Goal: Information Seeking & Learning: Learn about a topic

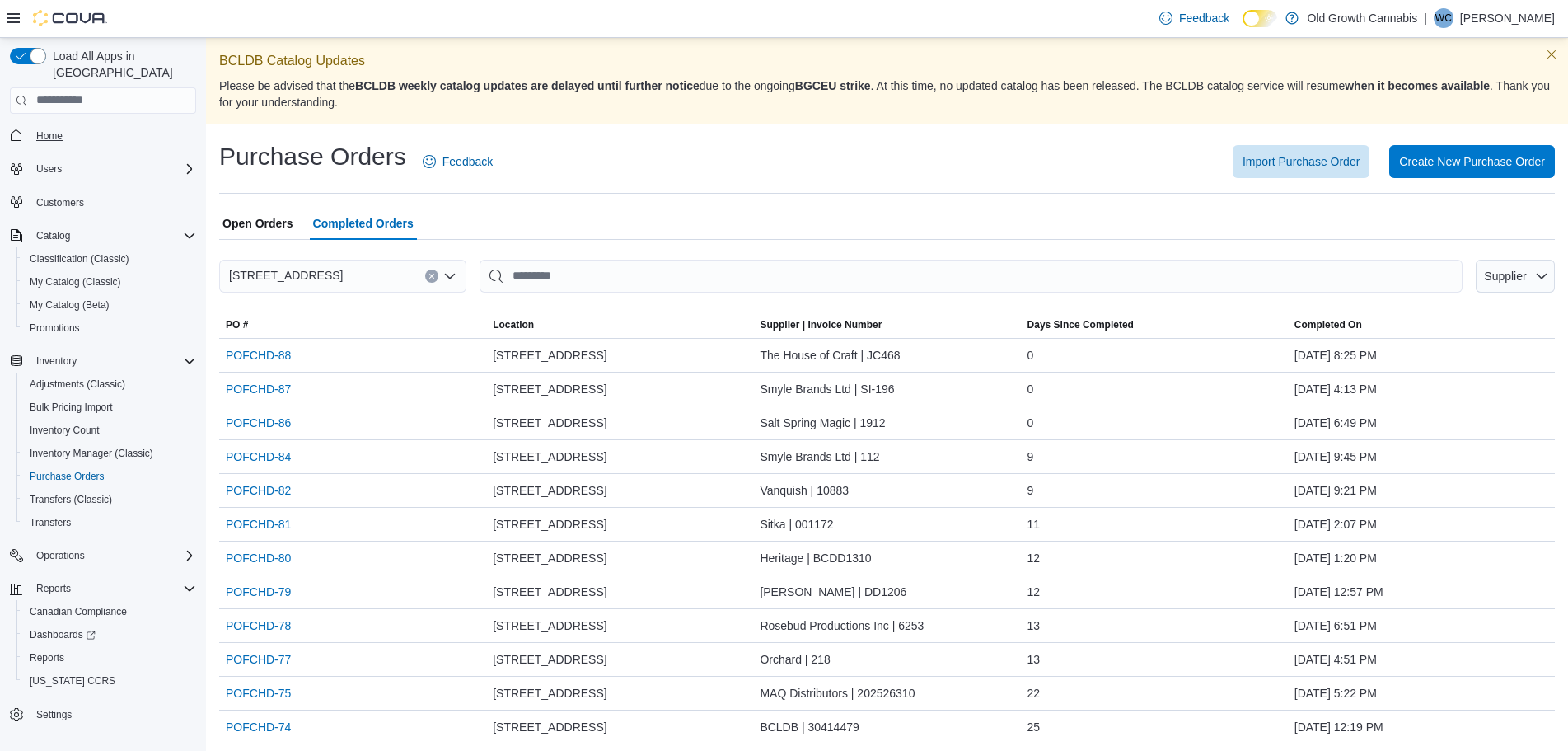
scroll to position [82, 0]
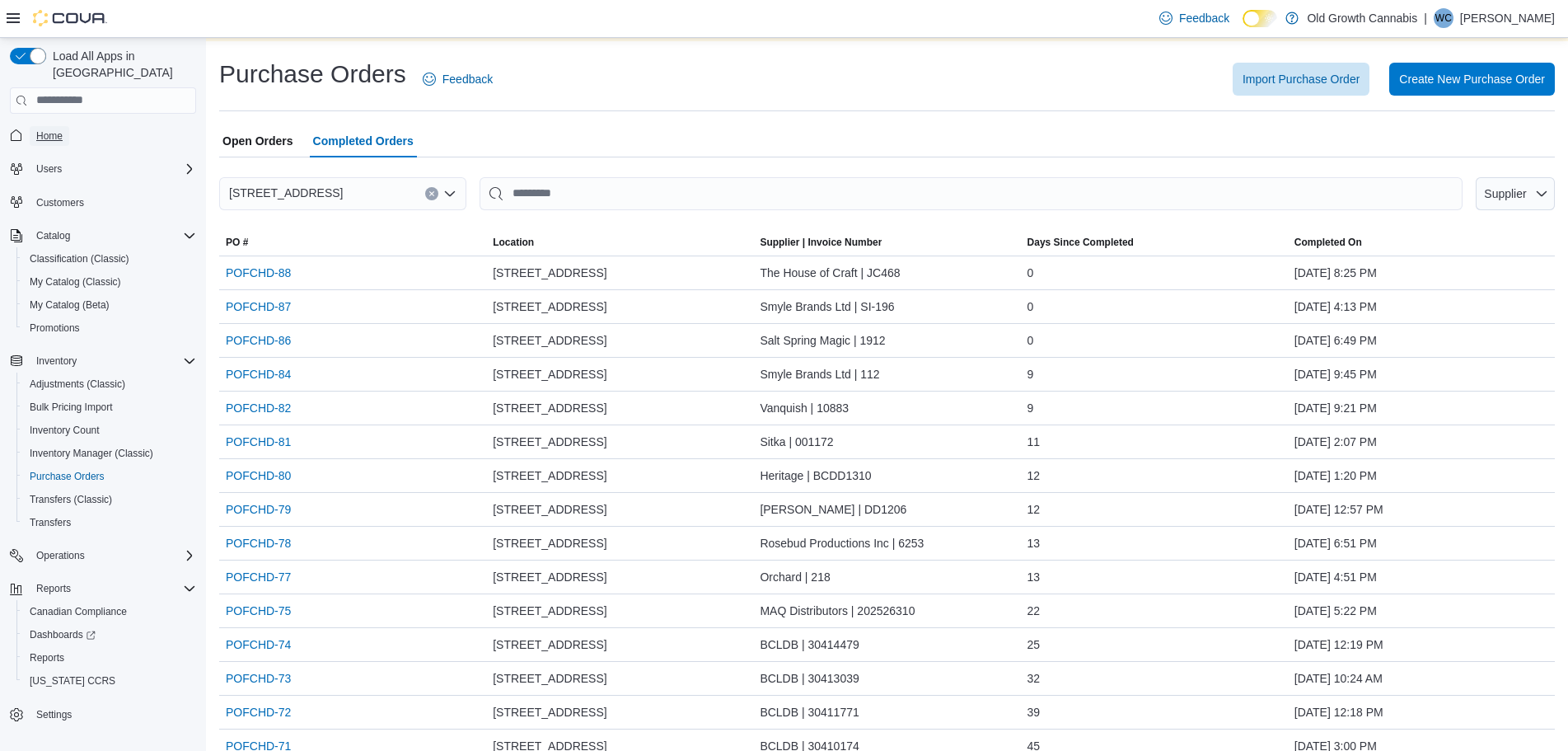
click at [34, 126] on link "Home" at bounding box center [49, 136] width 40 height 20
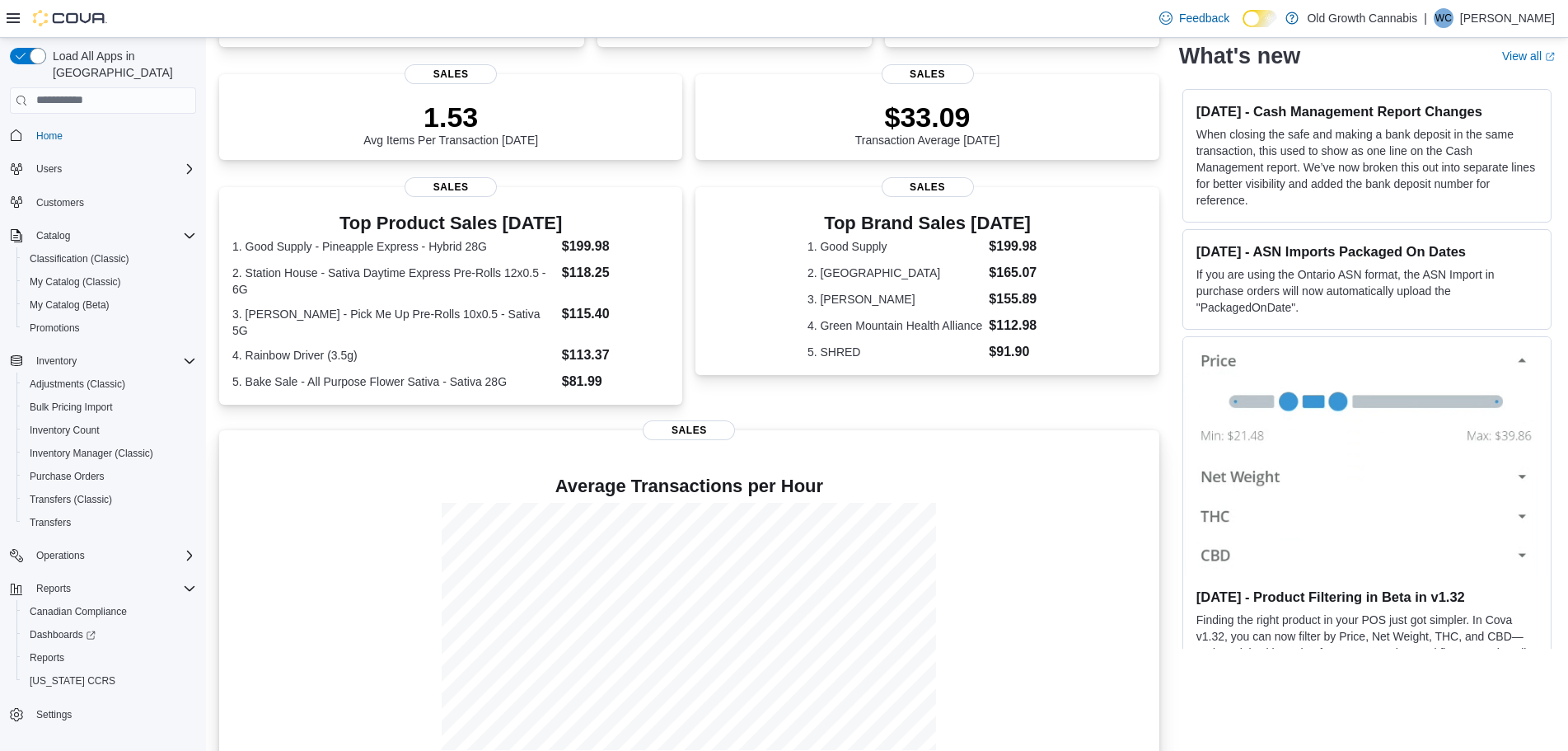
scroll to position [244, 0]
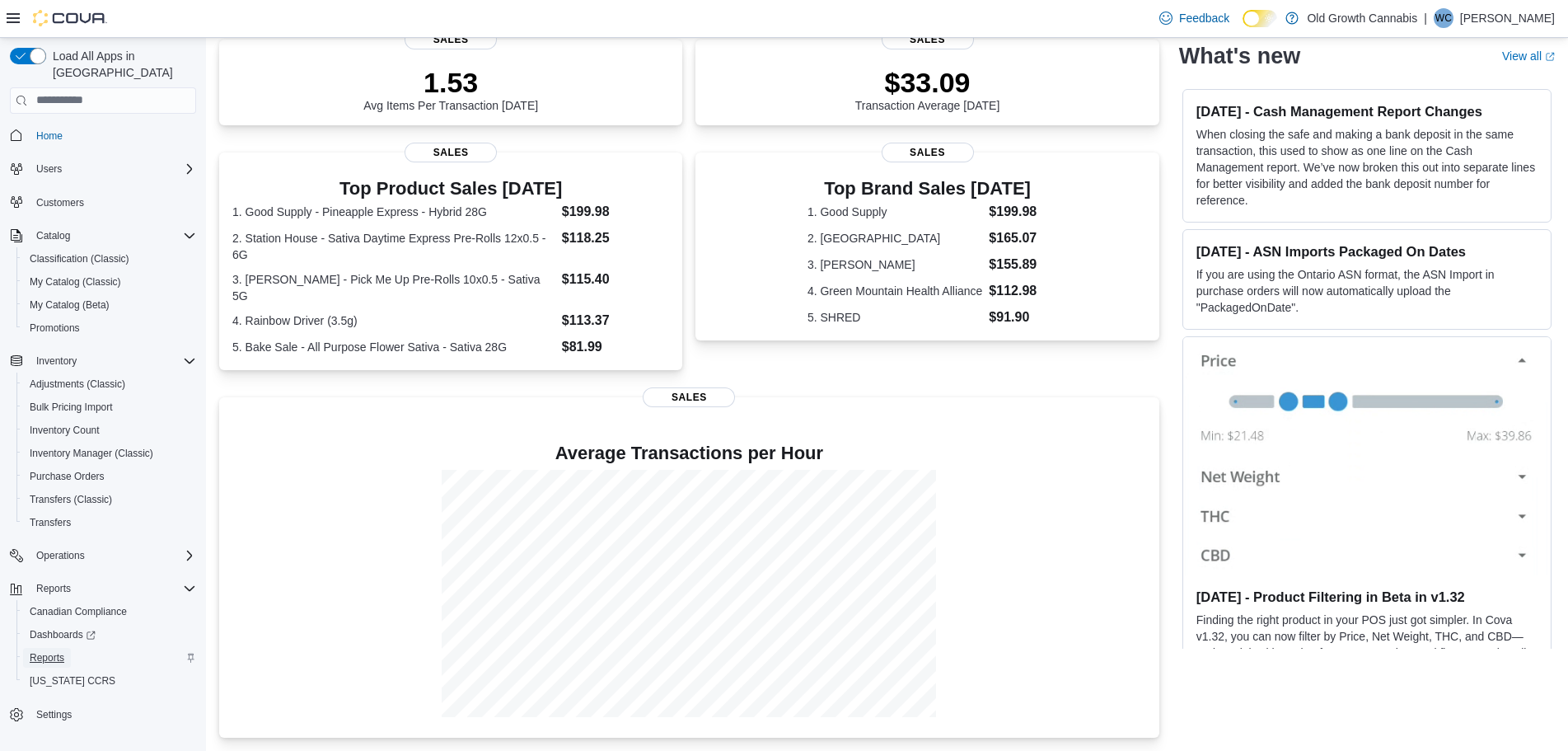
click at [60, 651] on span "Reports" at bounding box center [47, 657] width 35 height 13
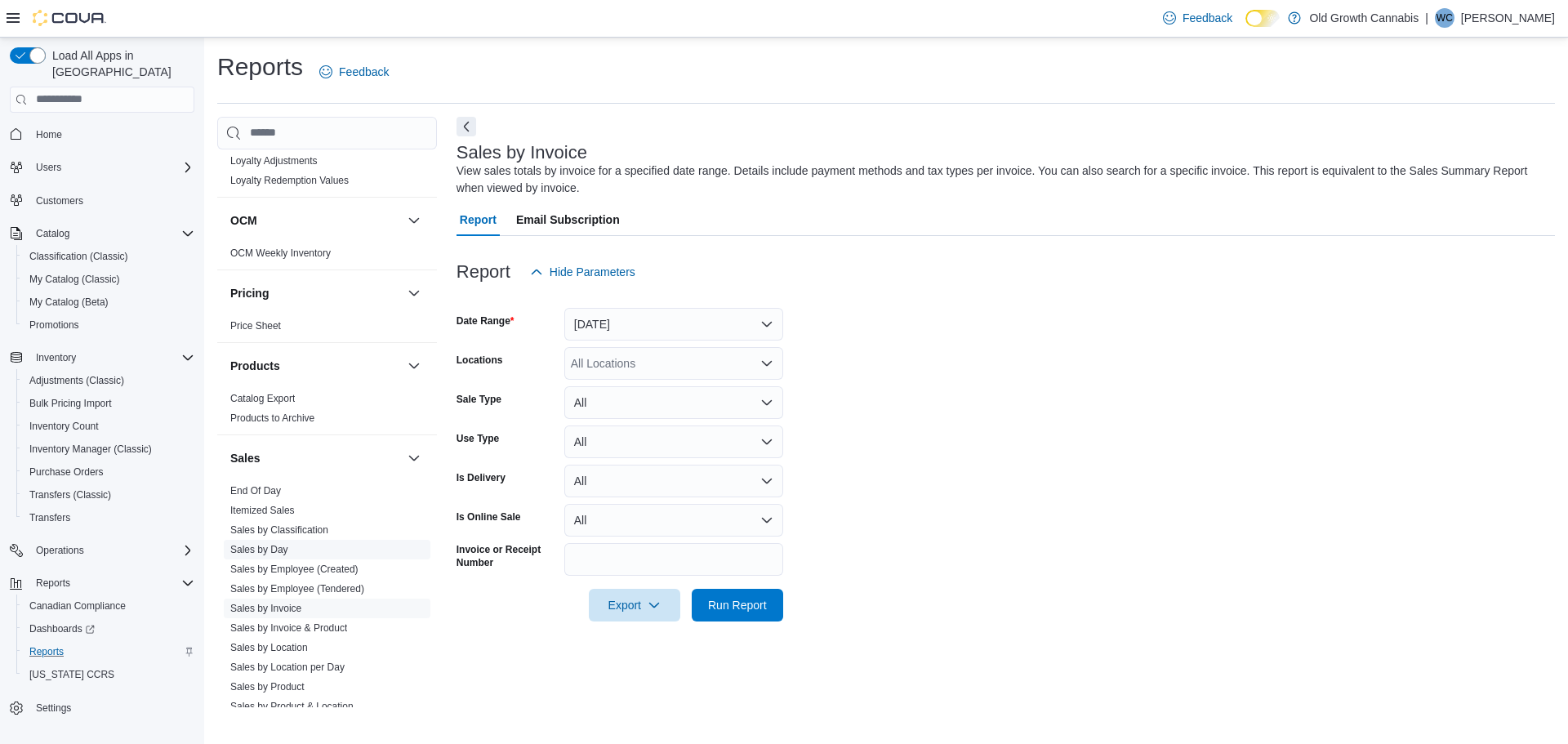
scroll to position [979, 0]
click at [319, 580] on link "Sales by Employee (Tendered)" at bounding box center [297, 586] width 134 height 11
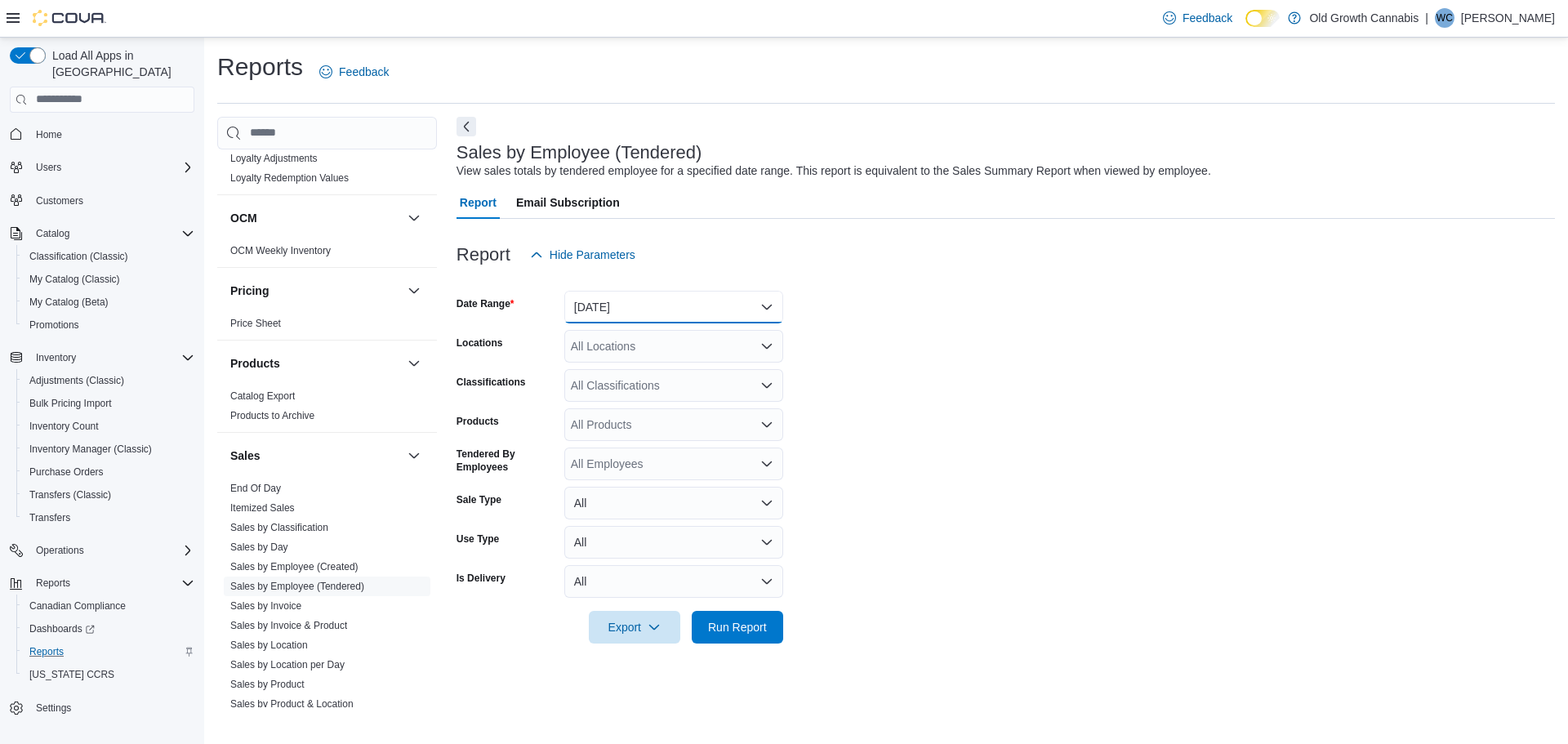
click at [608, 304] on button "Yesterday" at bounding box center [674, 307] width 219 height 33
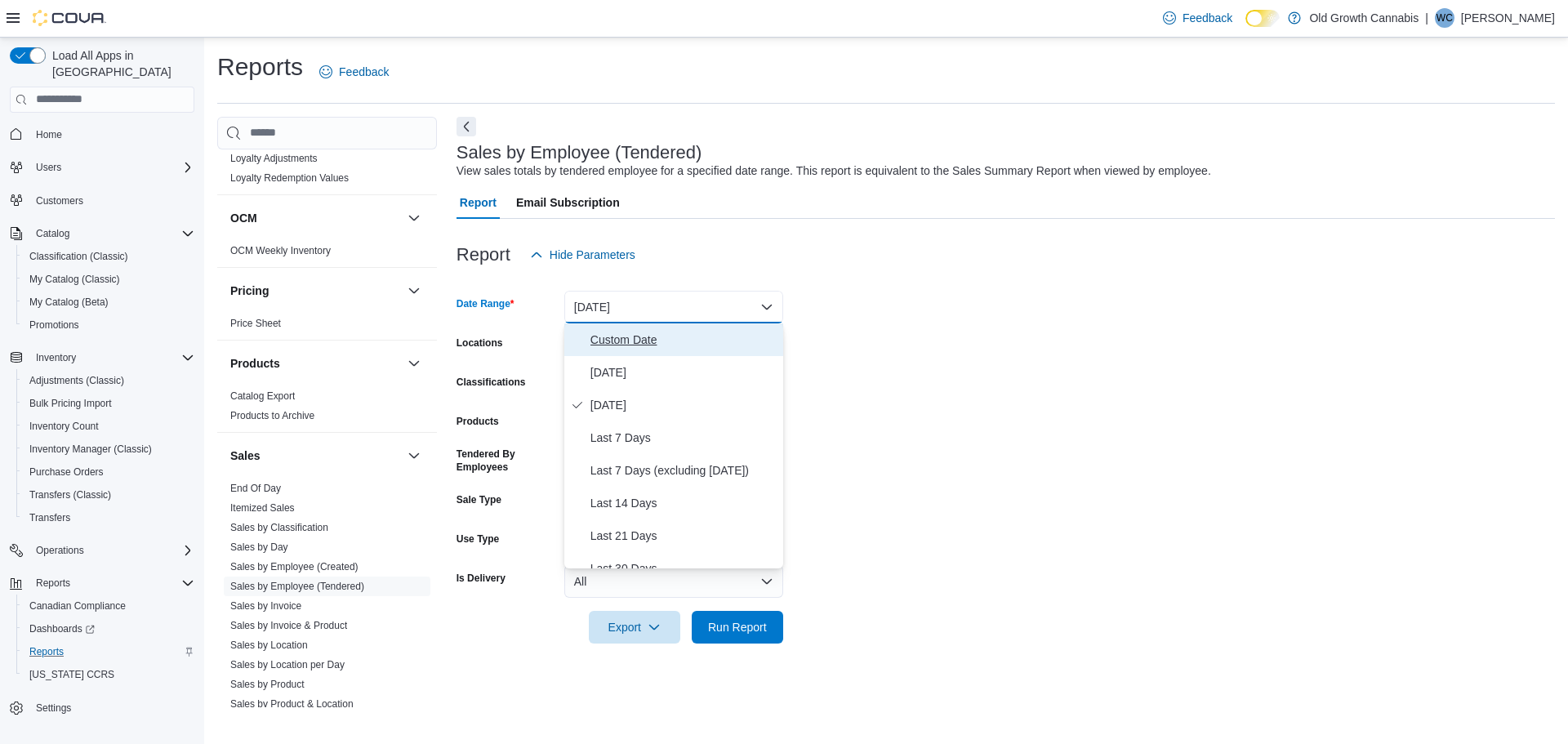
click at [623, 344] on span "Custom Date" at bounding box center [683, 339] width 186 height 20
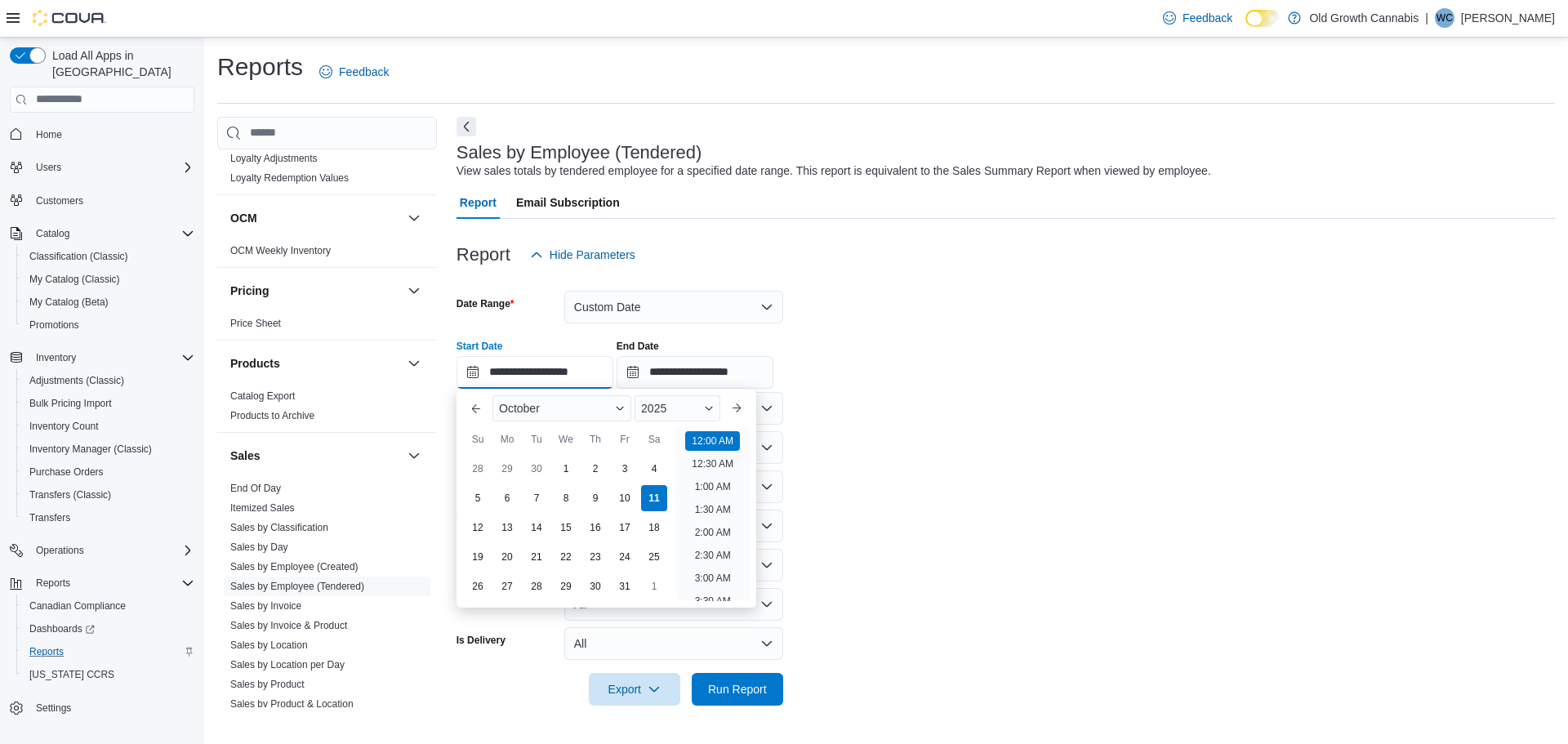
click at [557, 381] on input "**********" at bounding box center [534, 372] width 157 height 33
click at [480, 410] on button "Previous Month" at bounding box center [476, 408] width 27 height 27
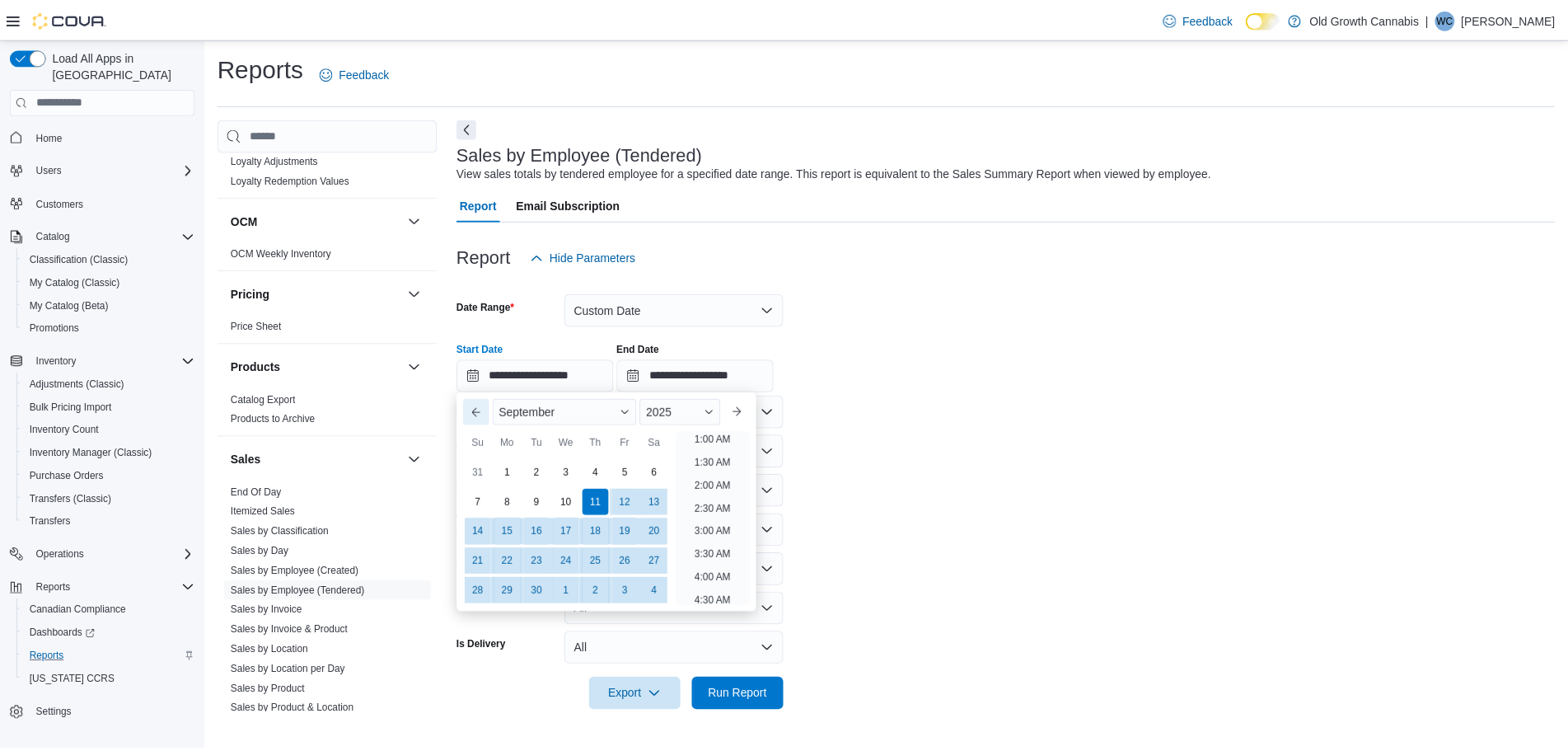
scroll to position [3, 0]
click at [484, 414] on button "Previous Month" at bounding box center [480, 412] width 27 height 27
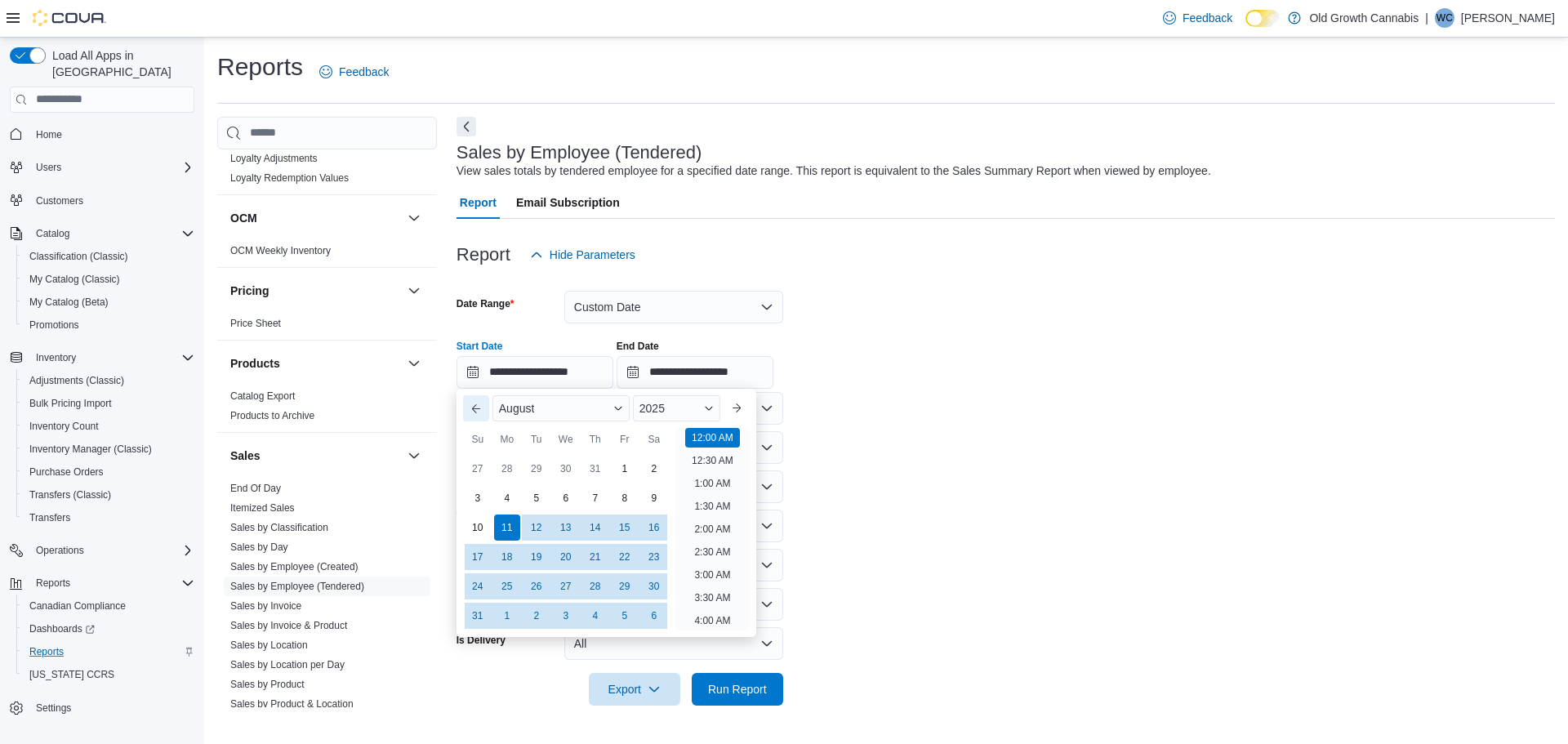
click at [480, 410] on button "Previous Month" at bounding box center [476, 408] width 27 height 27
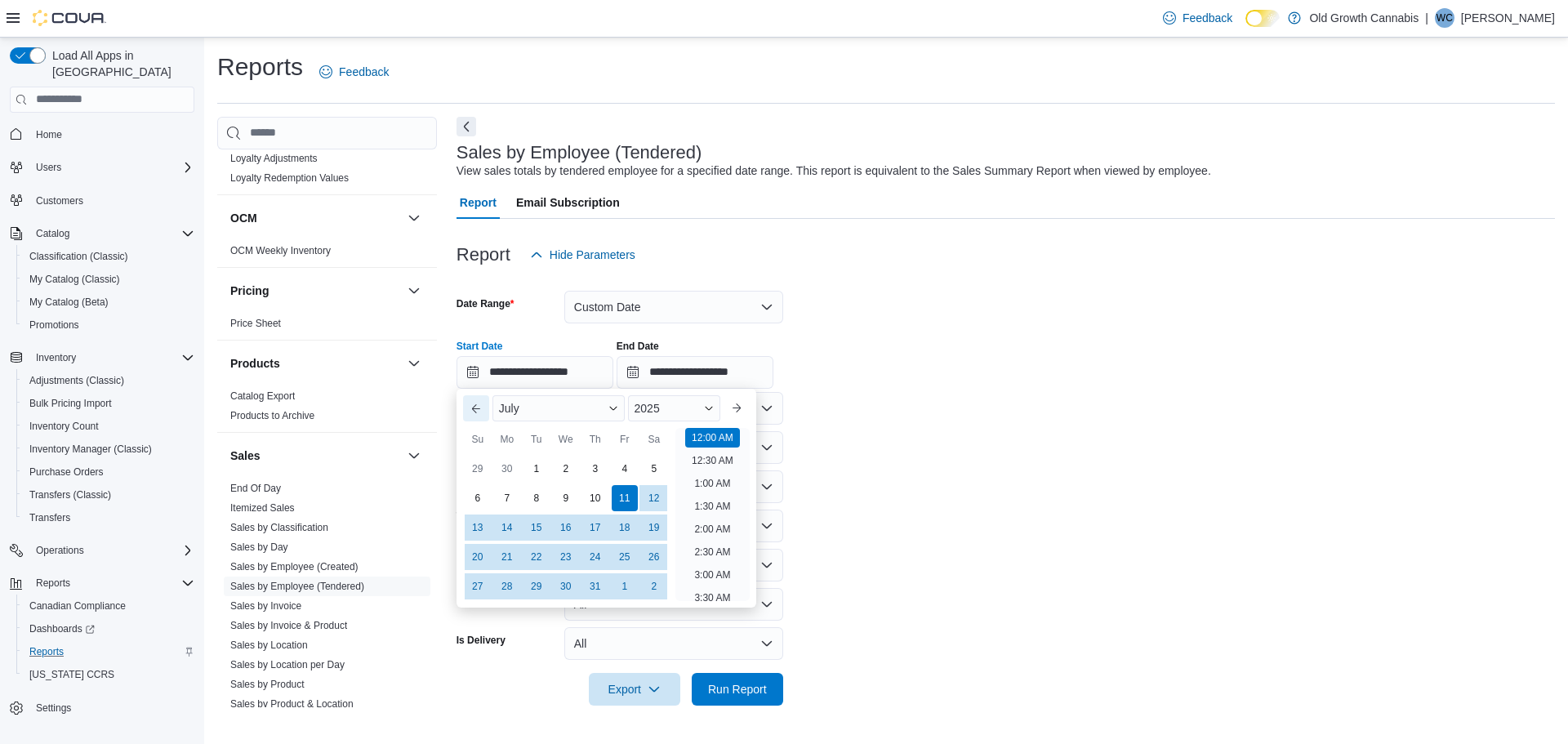
click at [480, 410] on button "Previous Month" at bounding box center [476, 408] width 27 height 27
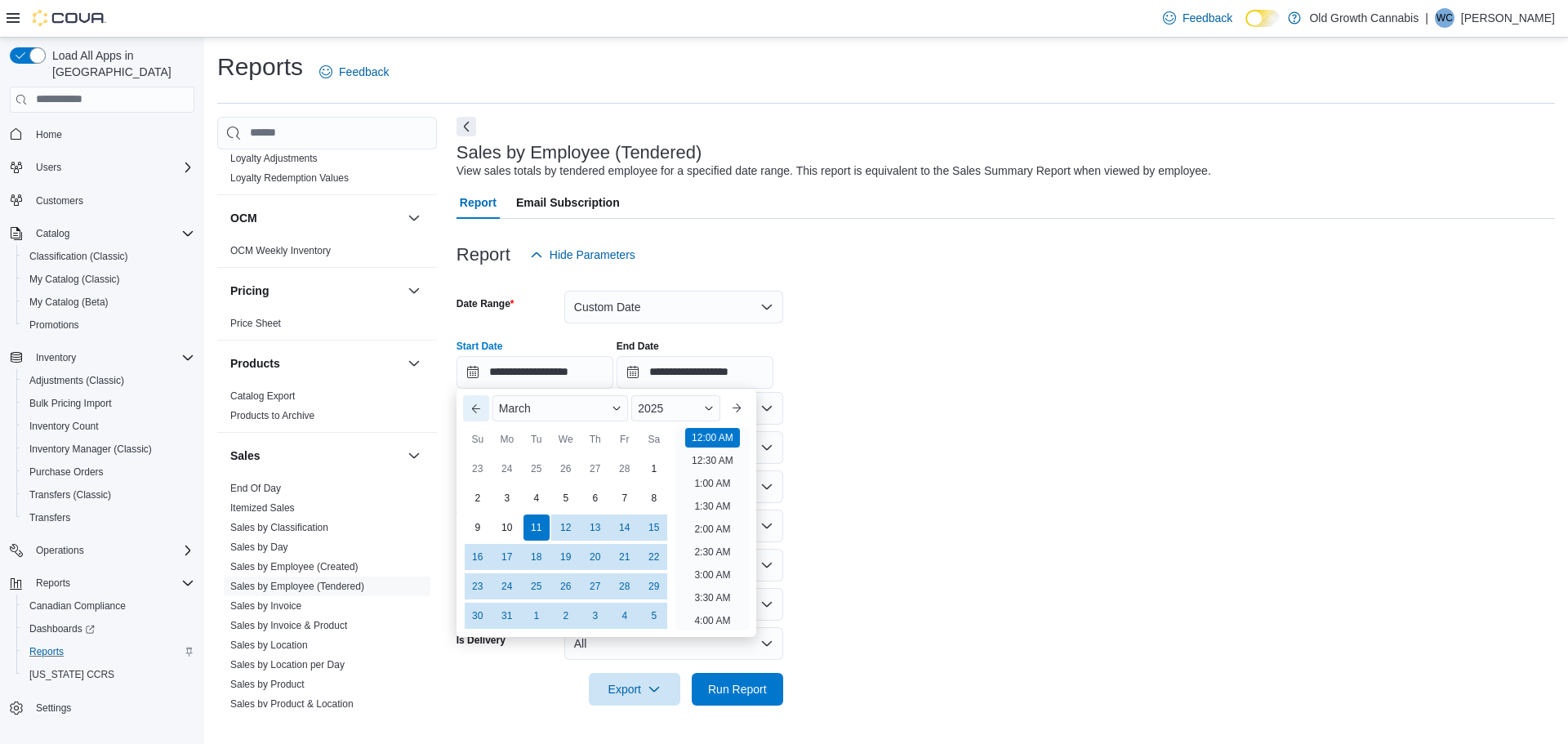
click at [480, 410] on button "Previous Month" at bounding box center [476, 408] width 27 height 27
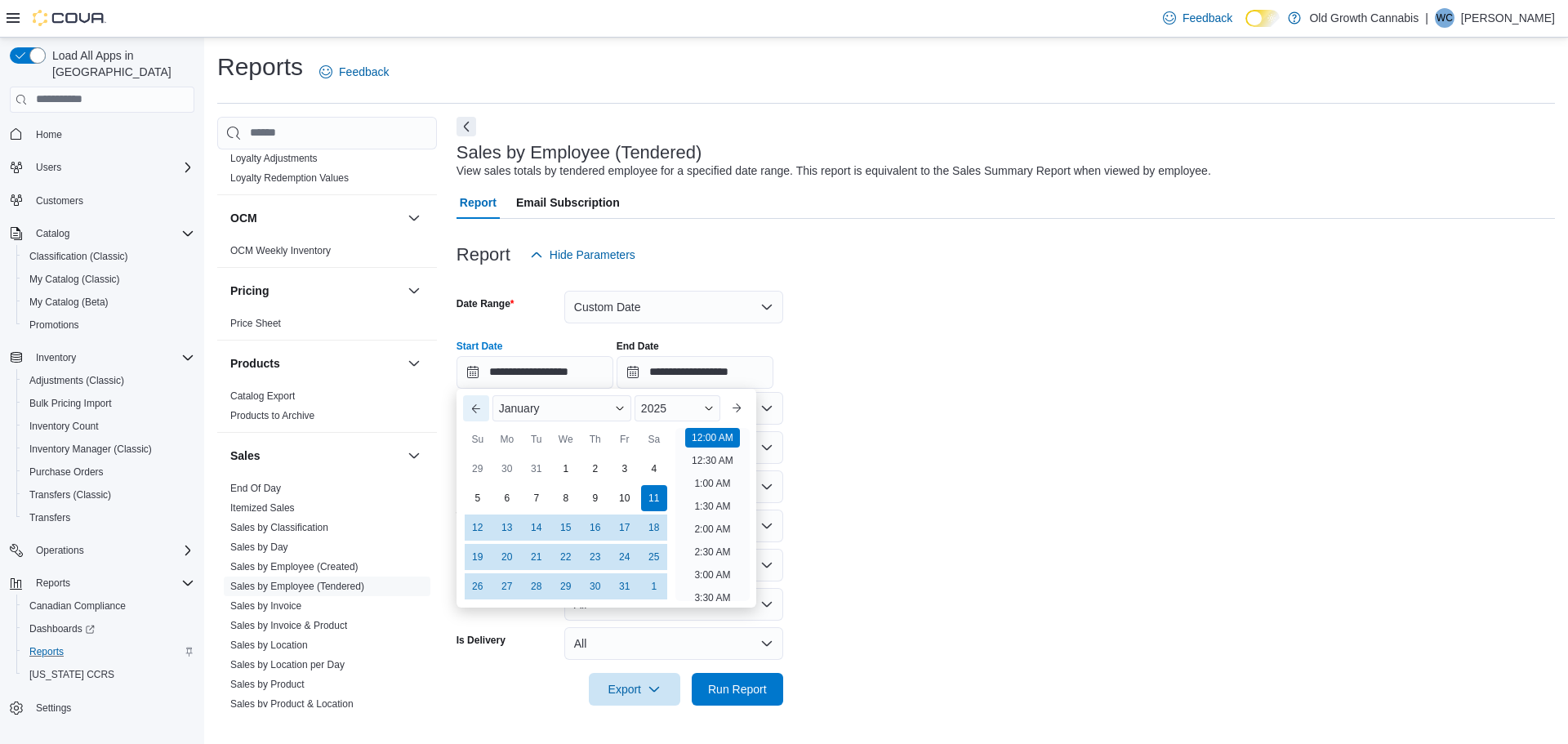
click at [480, 410] on button "Previous Month" at bounding box center [476, 408] width 27 height 27
click at [622, 528] on div "20" at bounding box center [623, 527] width 28 height 28
type input "**********"
click at [714, 427] on div "December 2024" at bounding box center [605, 408] width 241 height 39
click at [715, 432] on li "12:00 AM" at bounding box center [712, 437] width 55 height 20
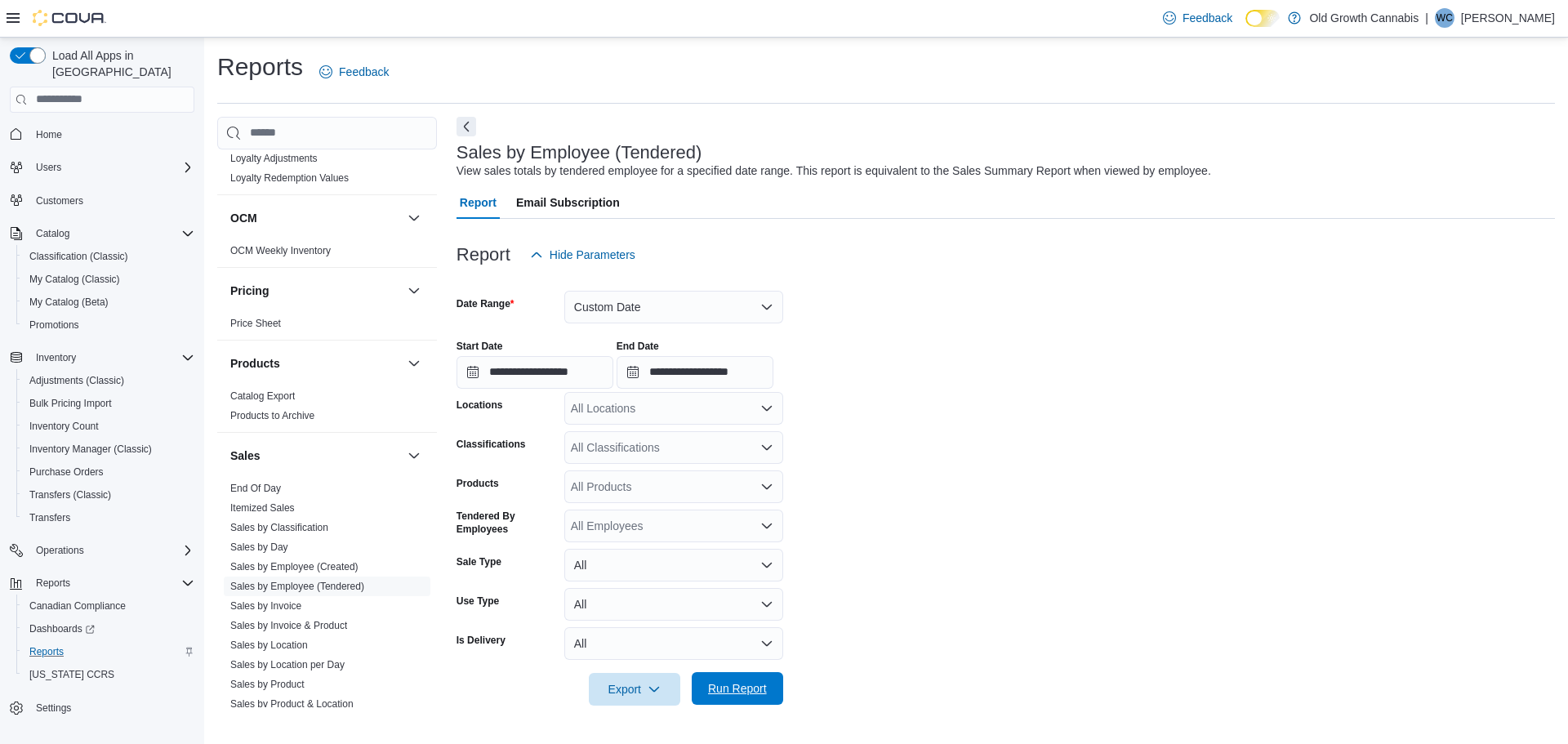
click at [720, 690] on span "Run Report" at bounding box center [737, 687] width 59 height 16
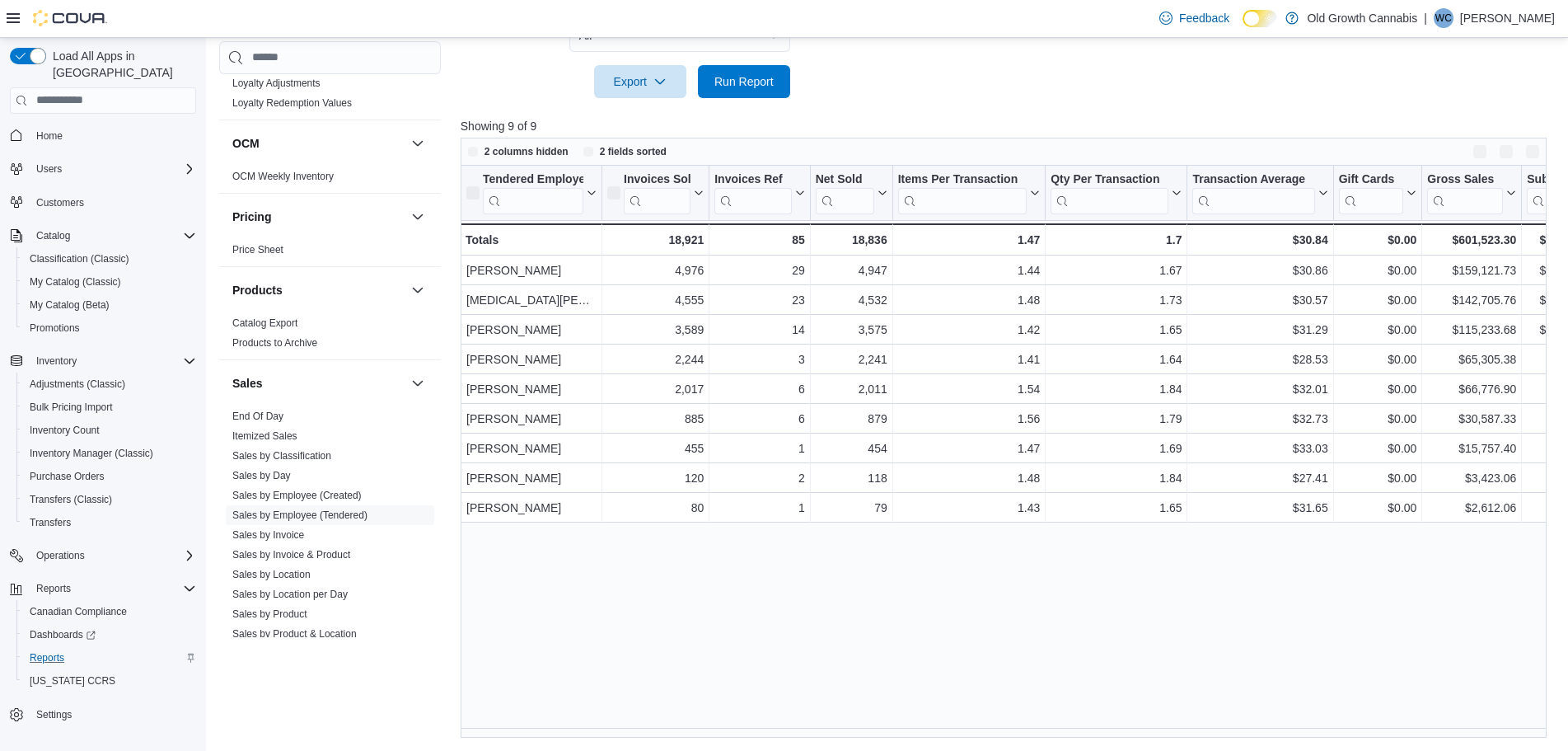
scroll to position [614, 0]
click at [696, 198] on button "Invoices Sold" at bounding box center [656, 192] width 97 height 42
click at [683, 274] on span "Sort High-Low" at bounding box center [666, 275] width 62 height 13
click at [696, 186] on button "Invoices Sold" at bounding box center [656, 192] width 97 height 42
click at [689, 272] on span "Sort High-Low" at bounding box center [666, 275] width 62 height 13
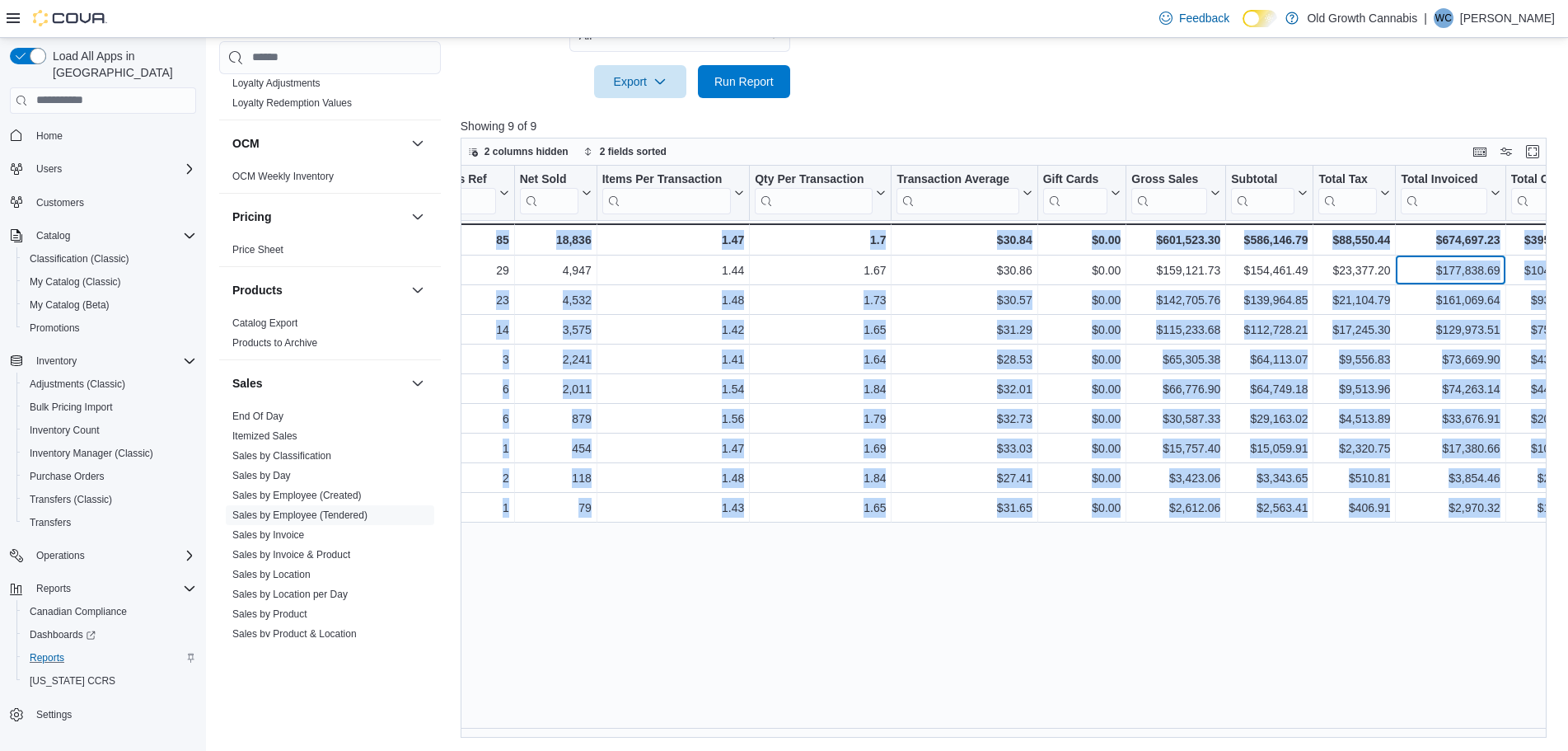
scroll to position [0, 316]
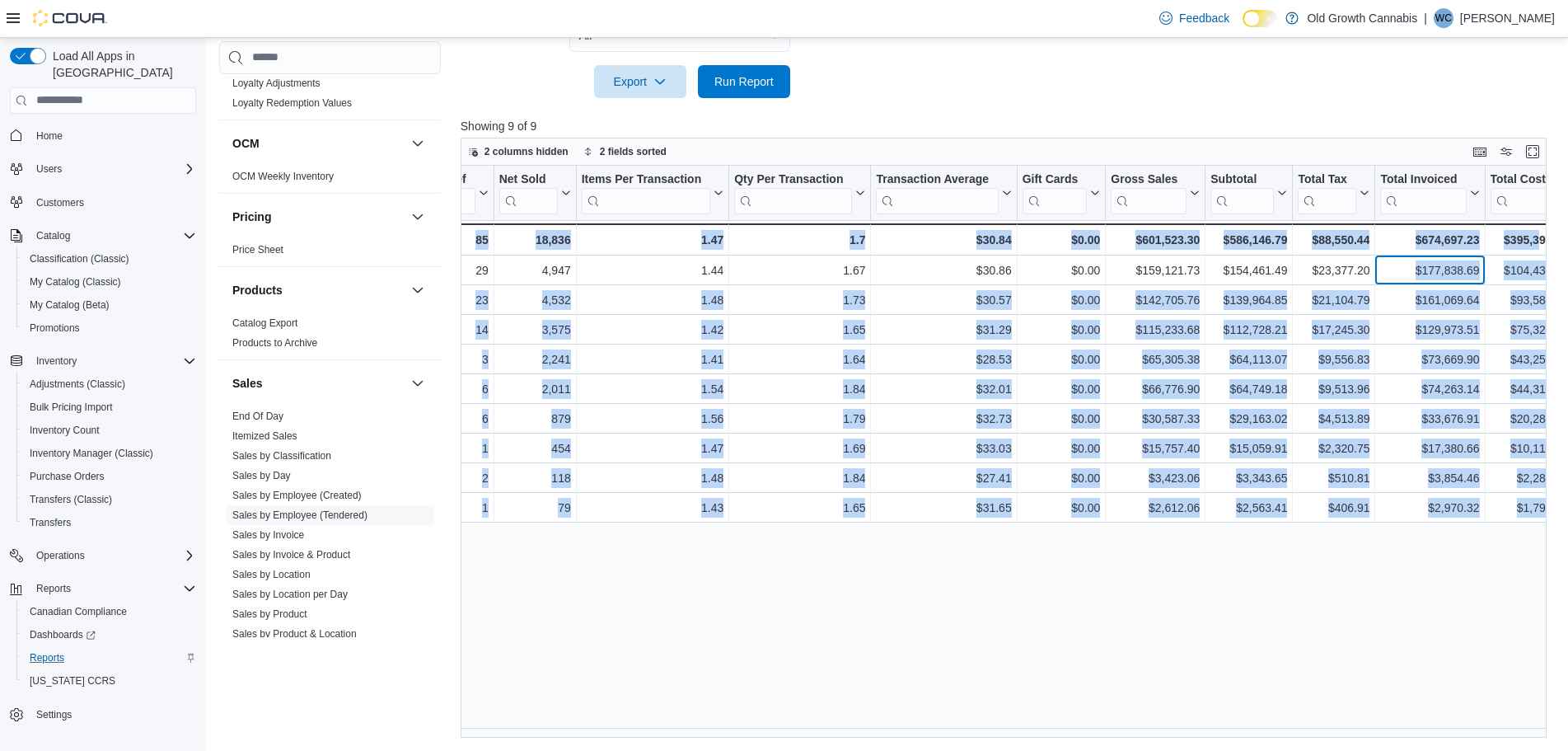
drag, startPoint x: 1486, startPoint y: 275, endPoint x: 1545, endPoint y: 275, distance: 59.0
click at [1545, 275] on div "Tendered Employee Sorted by Tendered Employee, ascending , then sorted by Invoi…" at bounding box center [1009, 452] width 1097 height 573
click at [1450, 600] on div "Tendered Employee Sorted by Tendered Employee, ascending , then sorted by Invoi…" at bounding box center [1009, 452] width 1097 height 573
click at [1346, 568] on div "Tendered Employee Sorted by Tendered Employee, ascending , then sorted by Invoi…" at bounding box center [1009, 452] width 1097 height 573
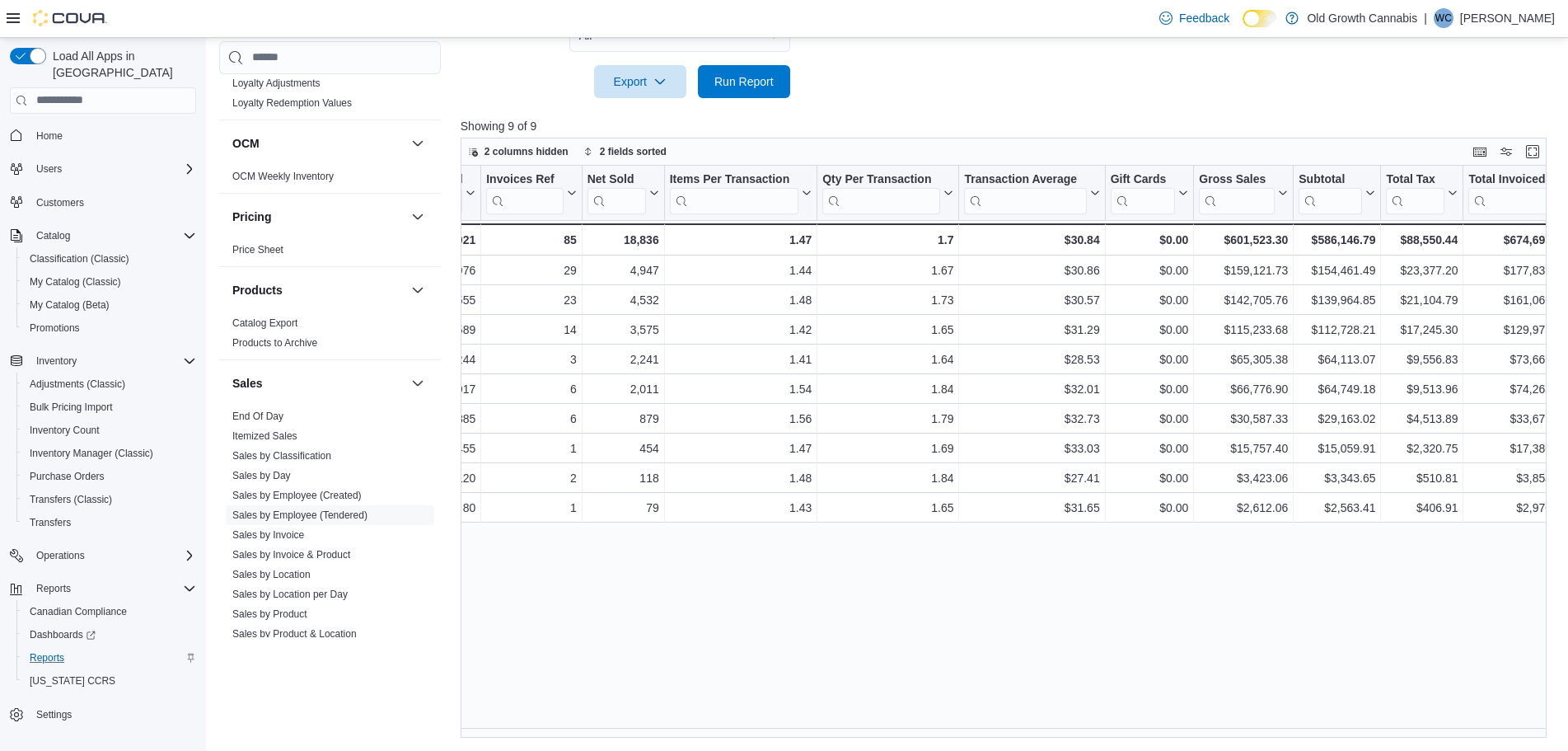
scroll to position [0, 0]
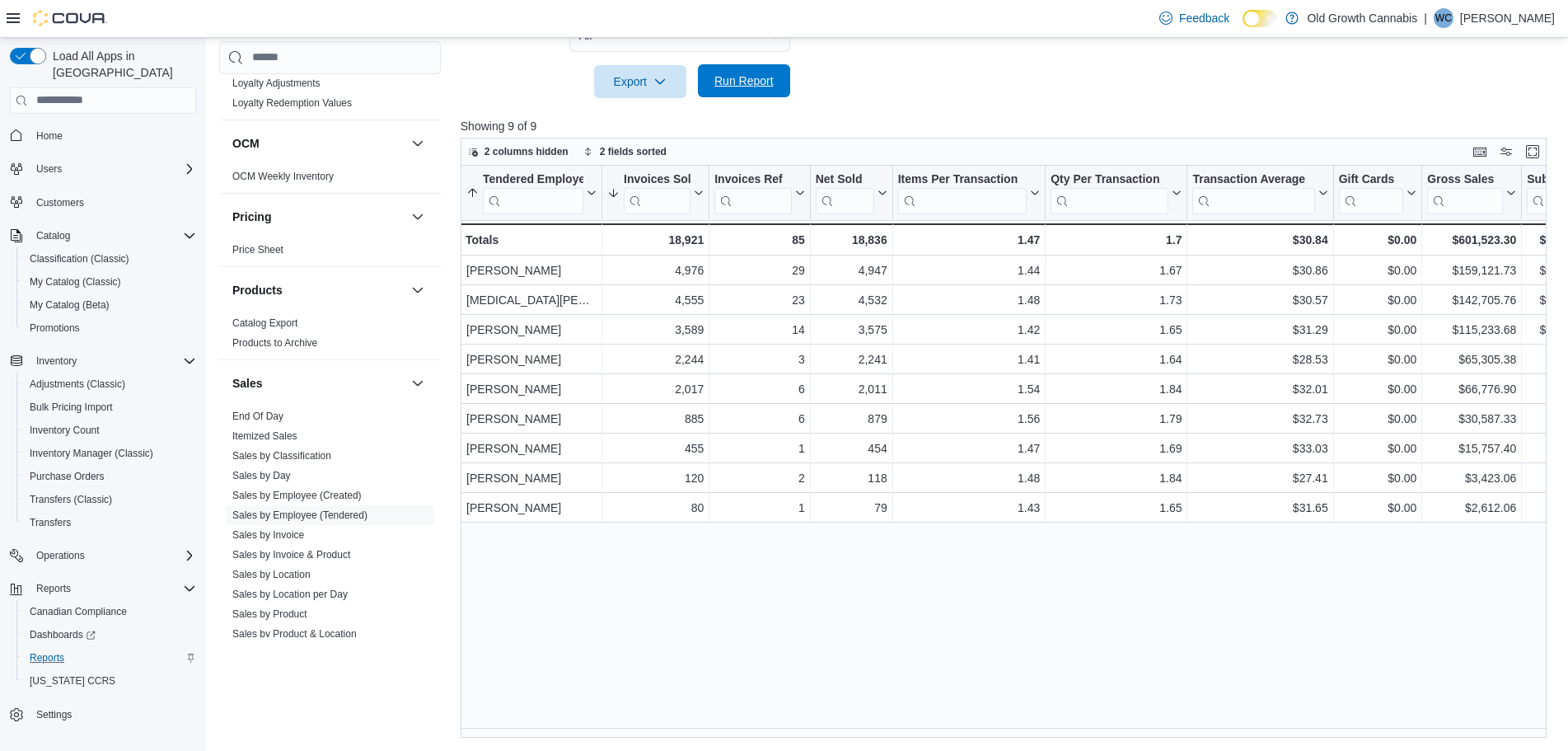
click at [756, 83] on span "Run Report" at bounding box center [744, 80] width 60 height 16
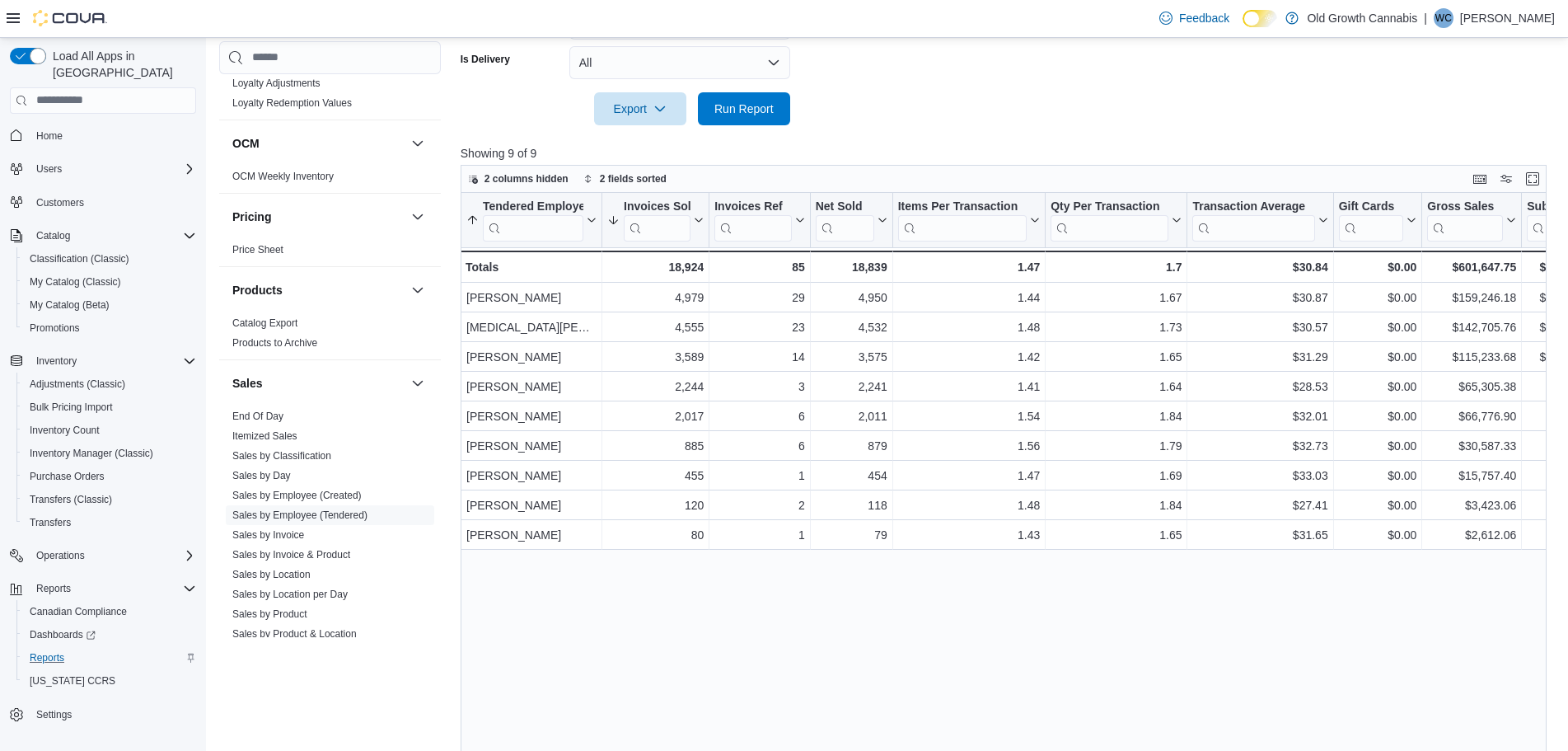
scroll to position [614, 0]
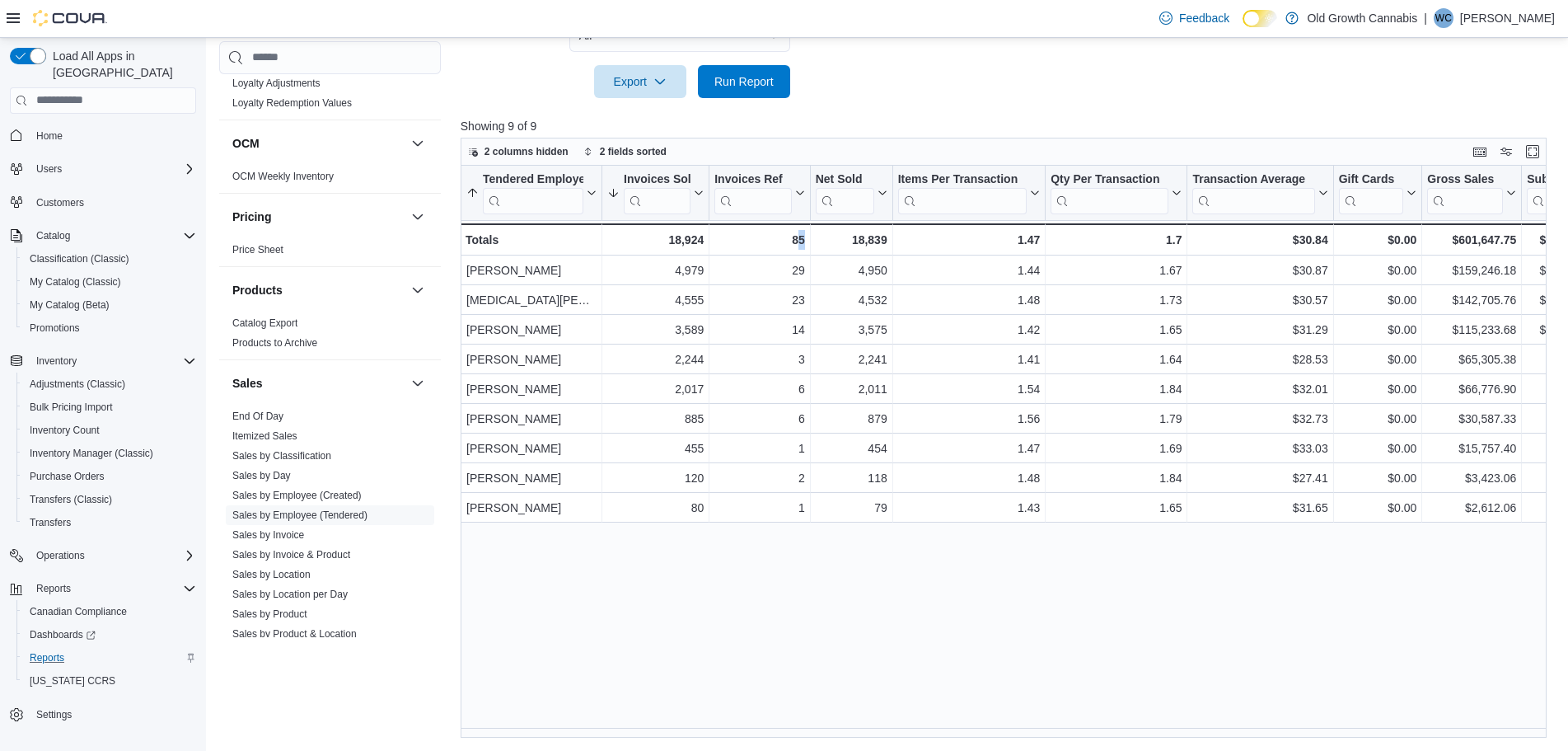
click at [802, 666] on div "Tendered Employee Sorted by Tendered Employee, ascending , then sorted by Invoi…" at bounding box center [1009, 452] width 1097 height 573
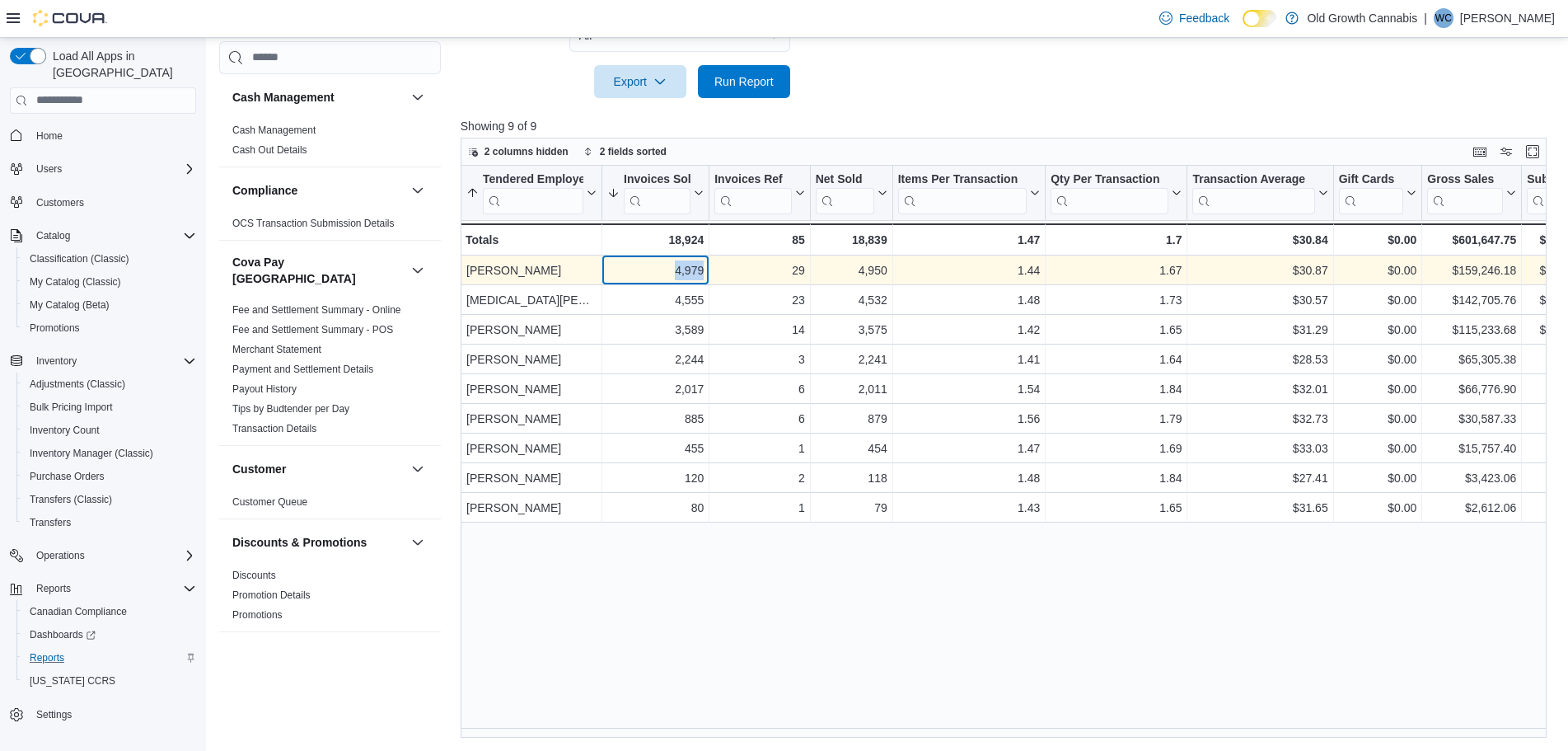
drag, startPoint x: 675, startPoint y: 269, endPoint x: 706, endPoint y: 270, distance: 31.0
click at [706, 270] on div "4,979 - Invoices Sold, column 2, row 1" at bounding box center [656, 270] width 107 height 29
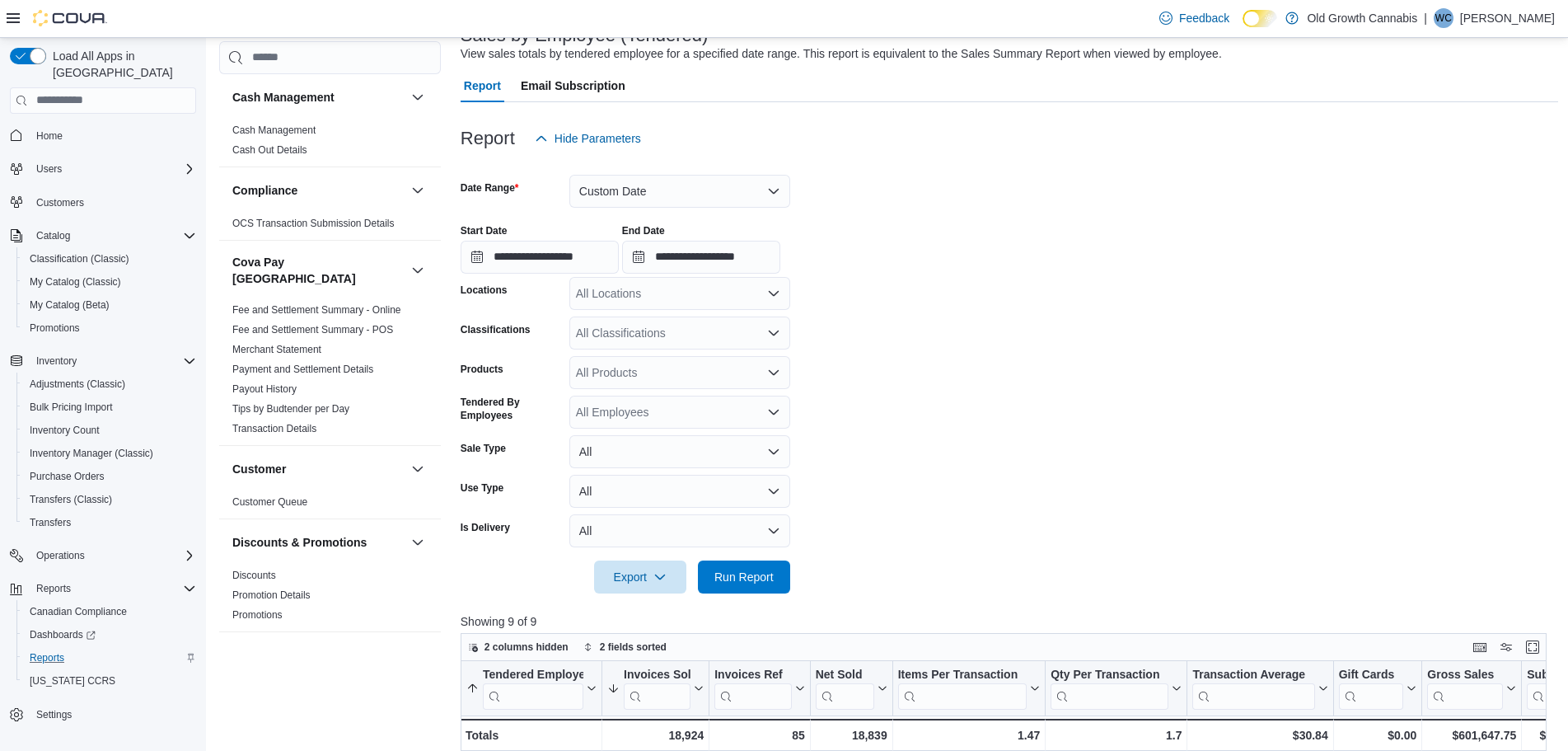
scroll to position [0, 0]
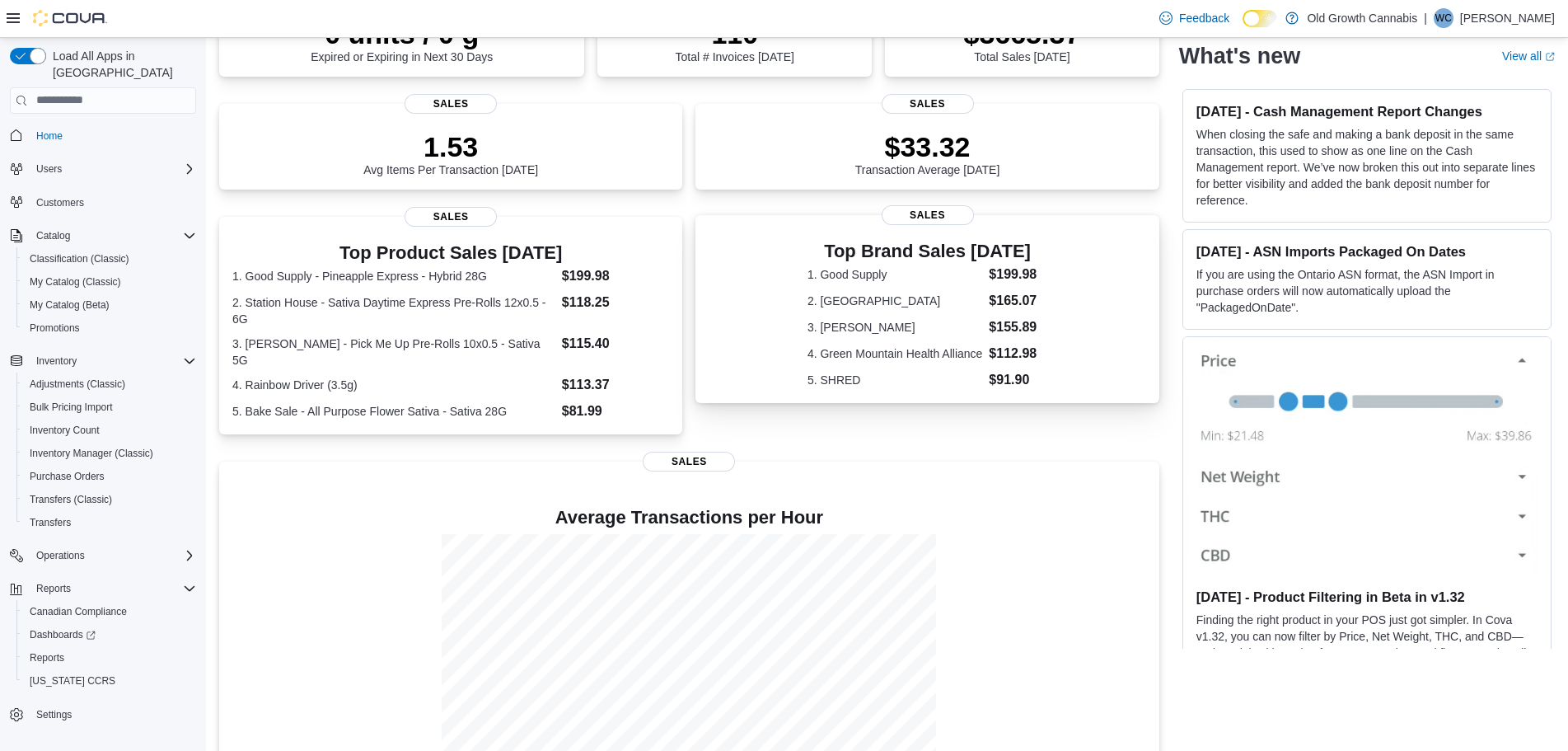
scroll to position [244, 0]
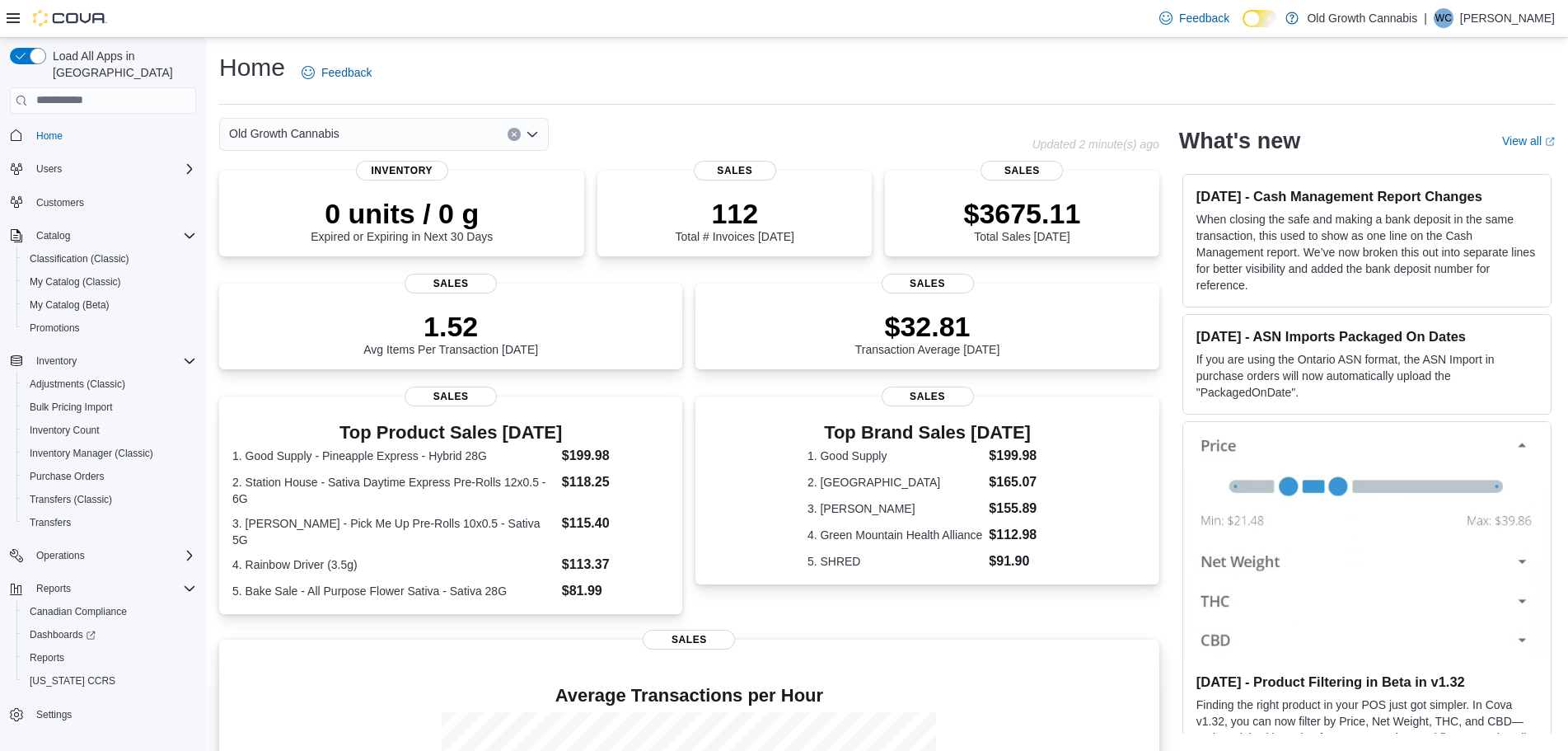
scroll to position [244, 0]
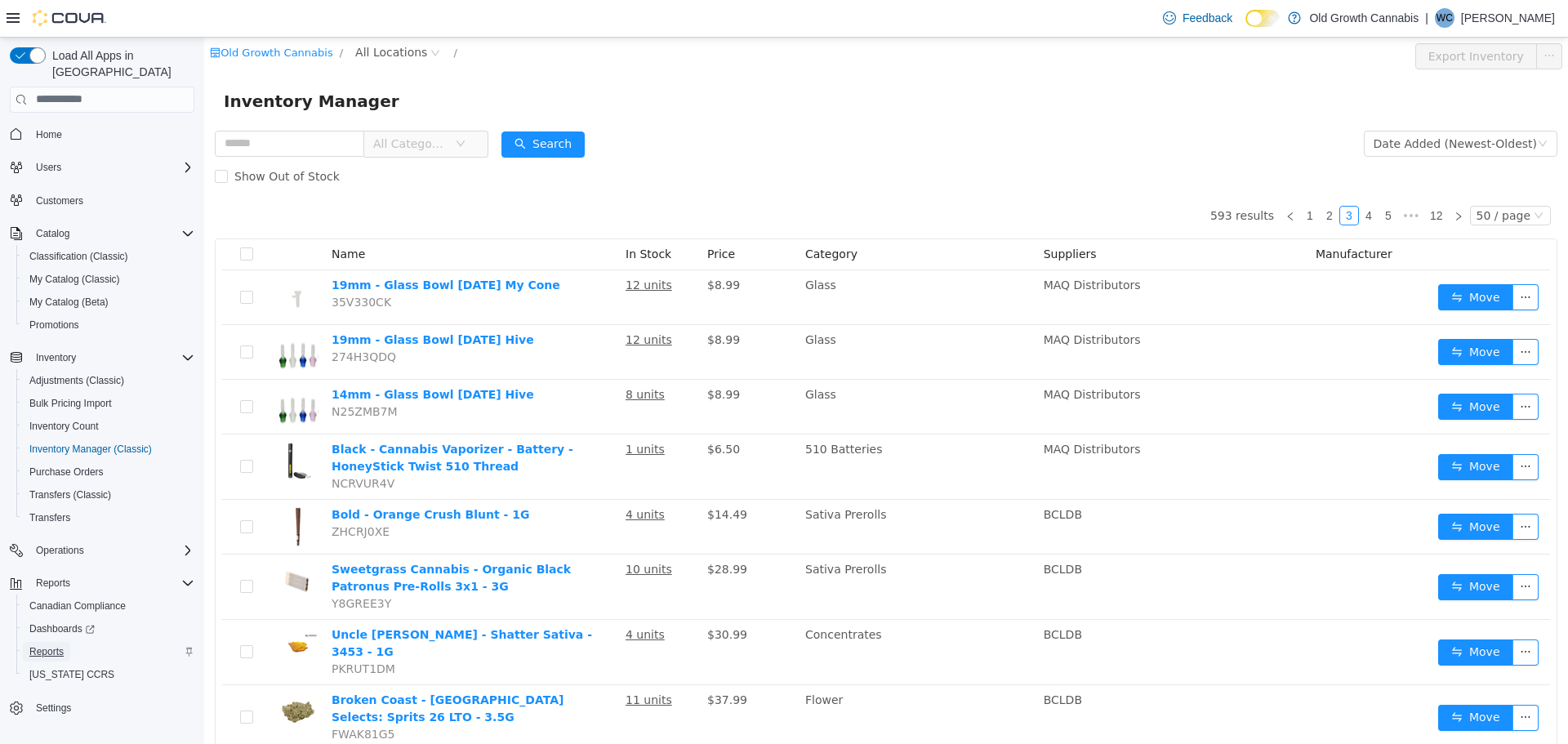
click at [33, 645] on span "Reports" at bounding box center [46, 651] width 34 height 13
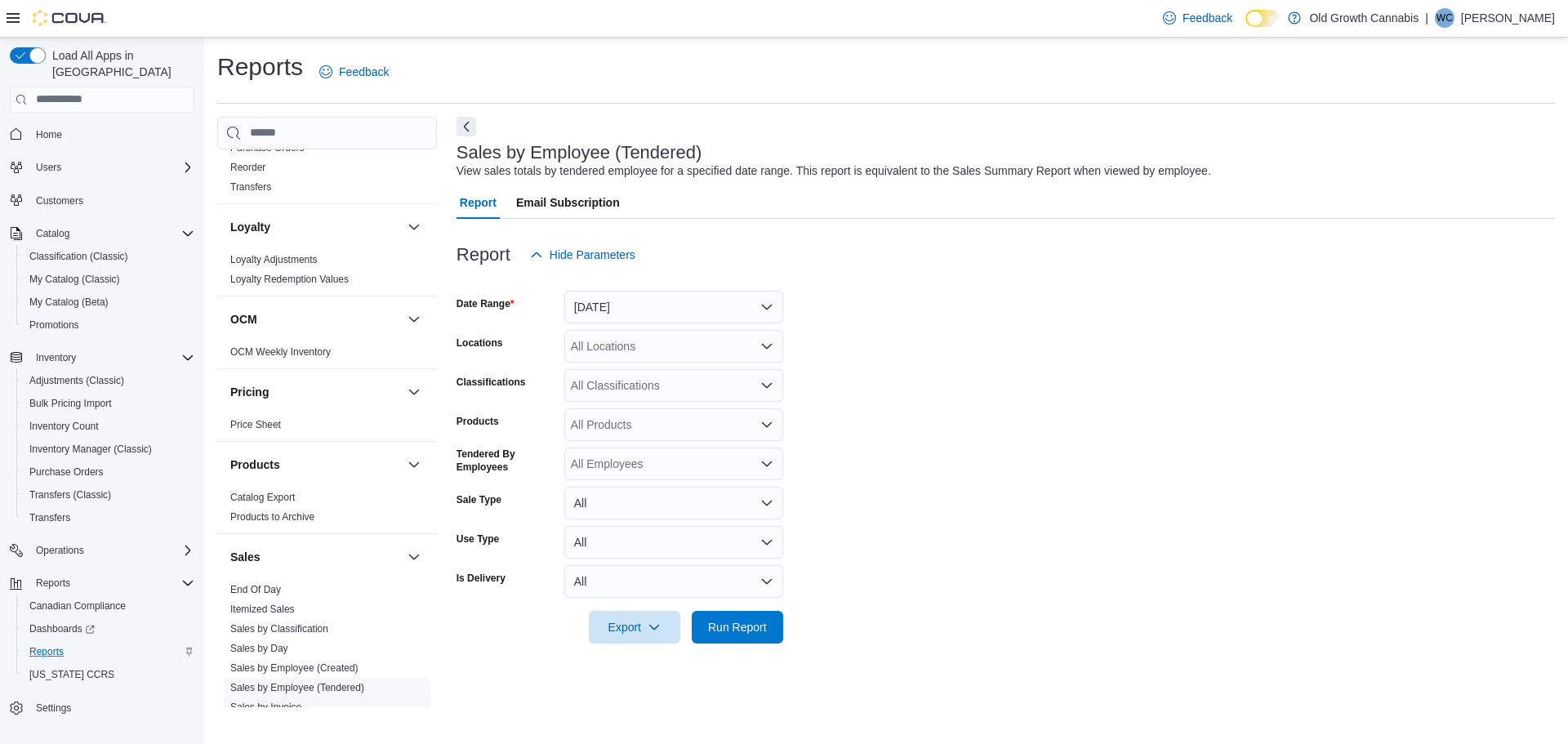
scroll to position [1062, 0]
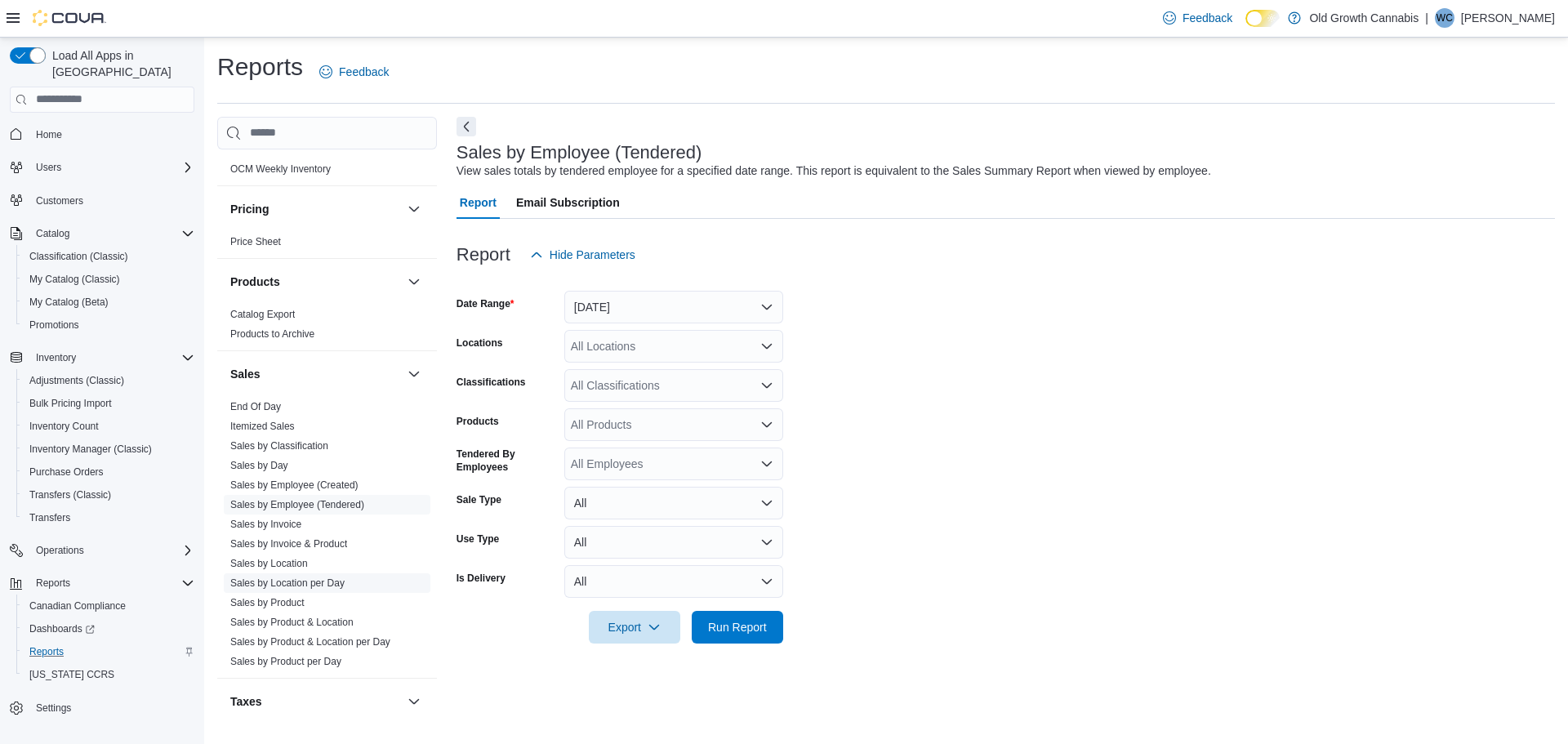
click at [297, 577] on link "Sales by Location per Day" at bounding box center [288, 582] width 115 height 11
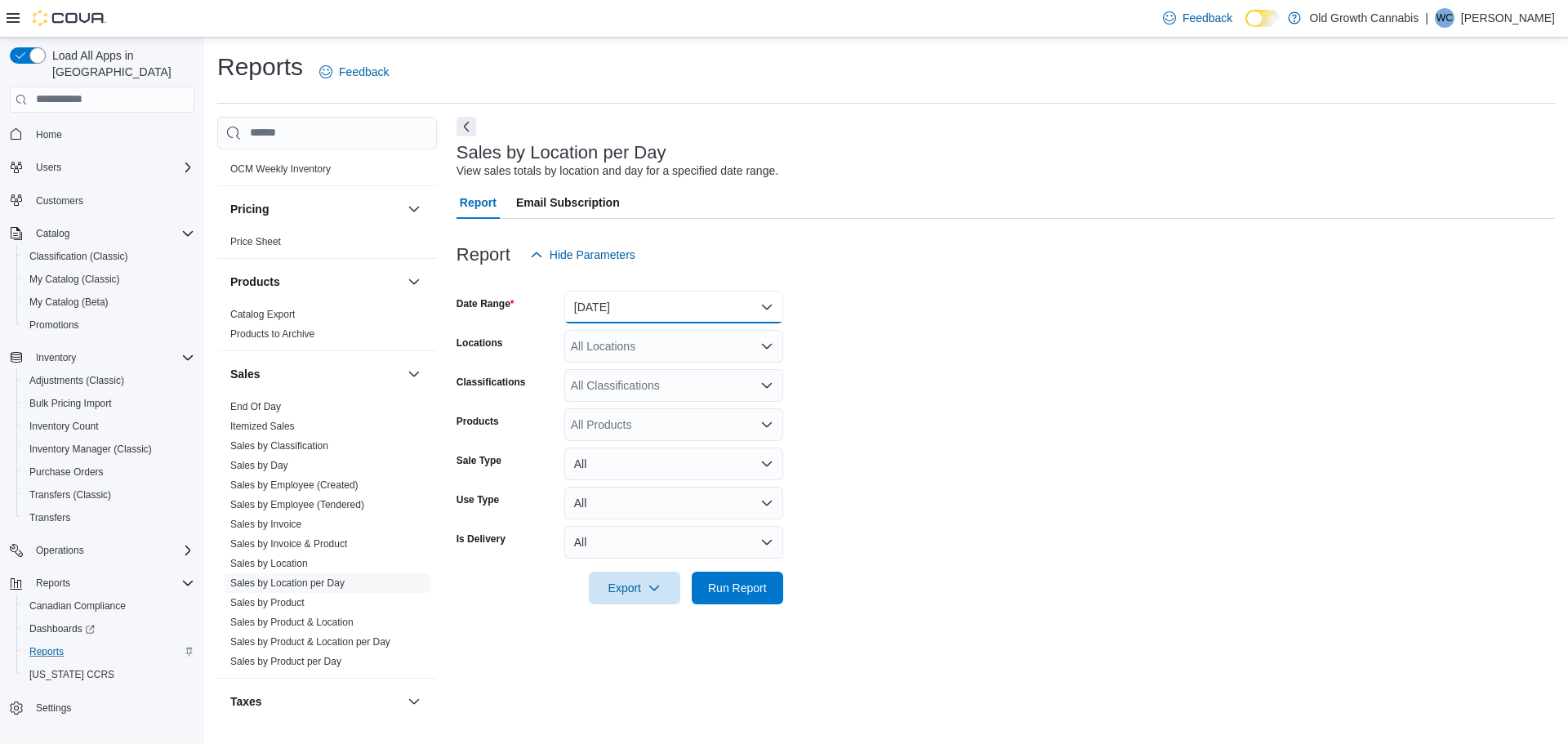
click at [629, 311] on button "Yesterday" at bounding box center [674, 307] width 219 height 33
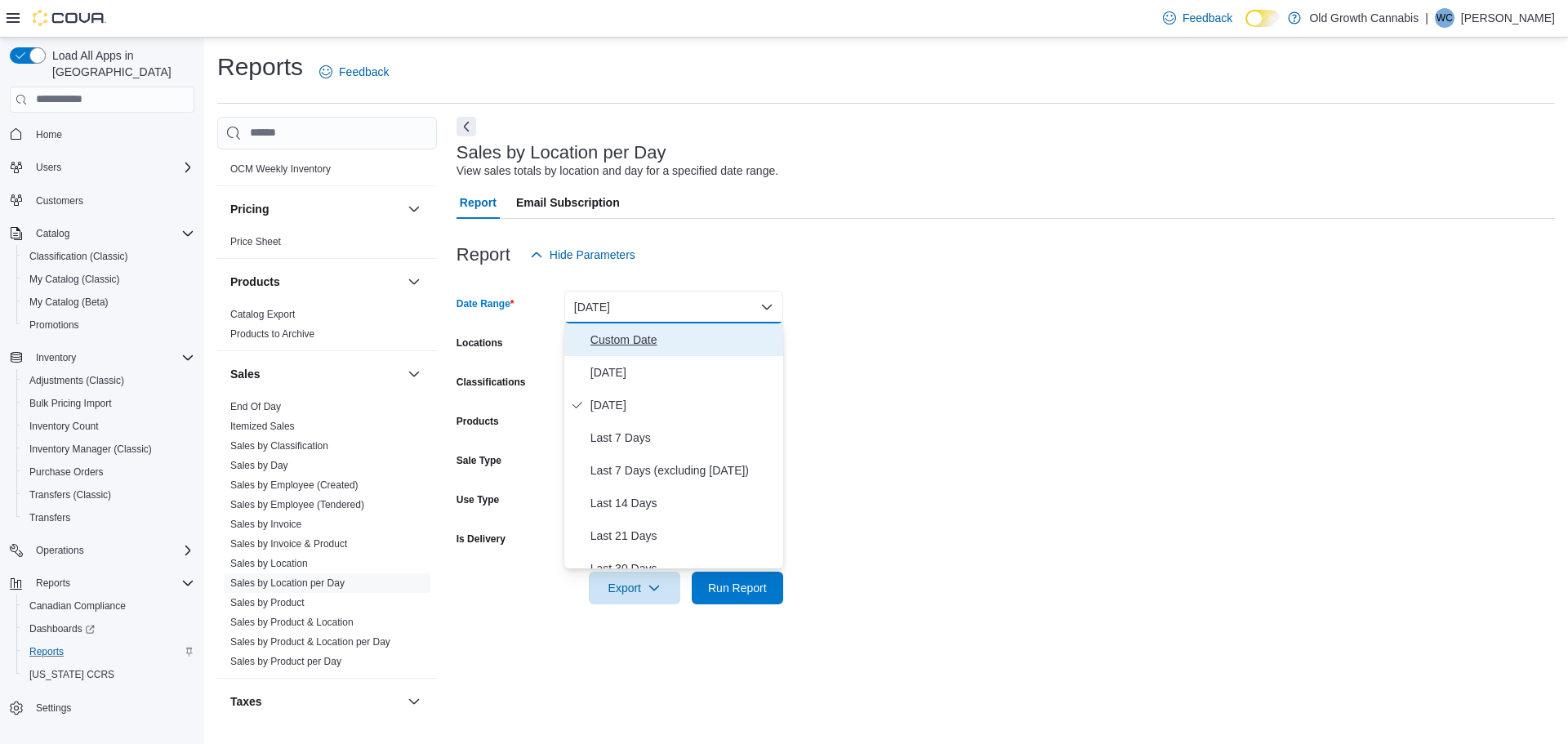
click at [601, 342] on span "Custom Date" at bounding box center [683, 339] width 186 height 20
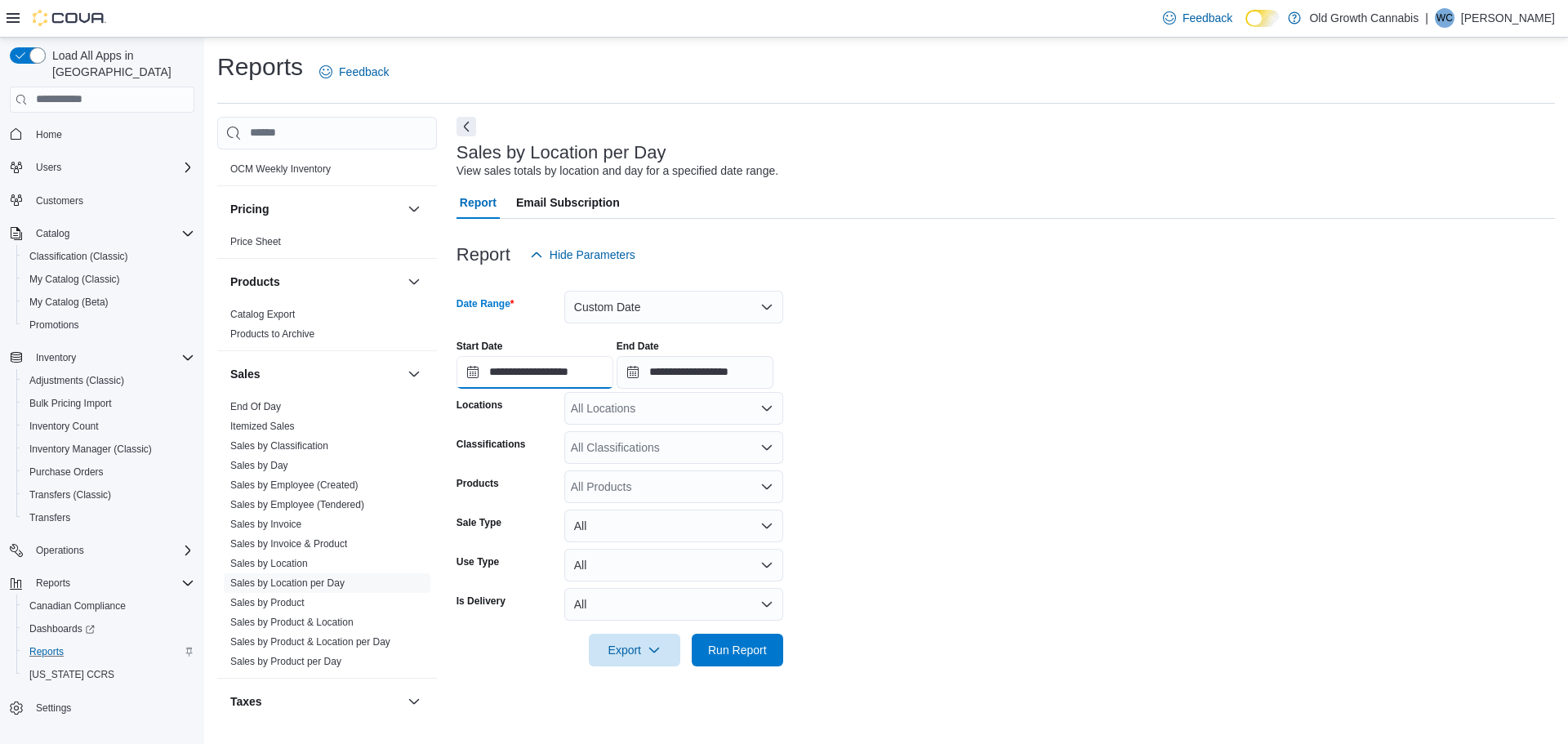
click at [558, 378] on input "**********" at bounding box center [534, 372] width 157 height 33
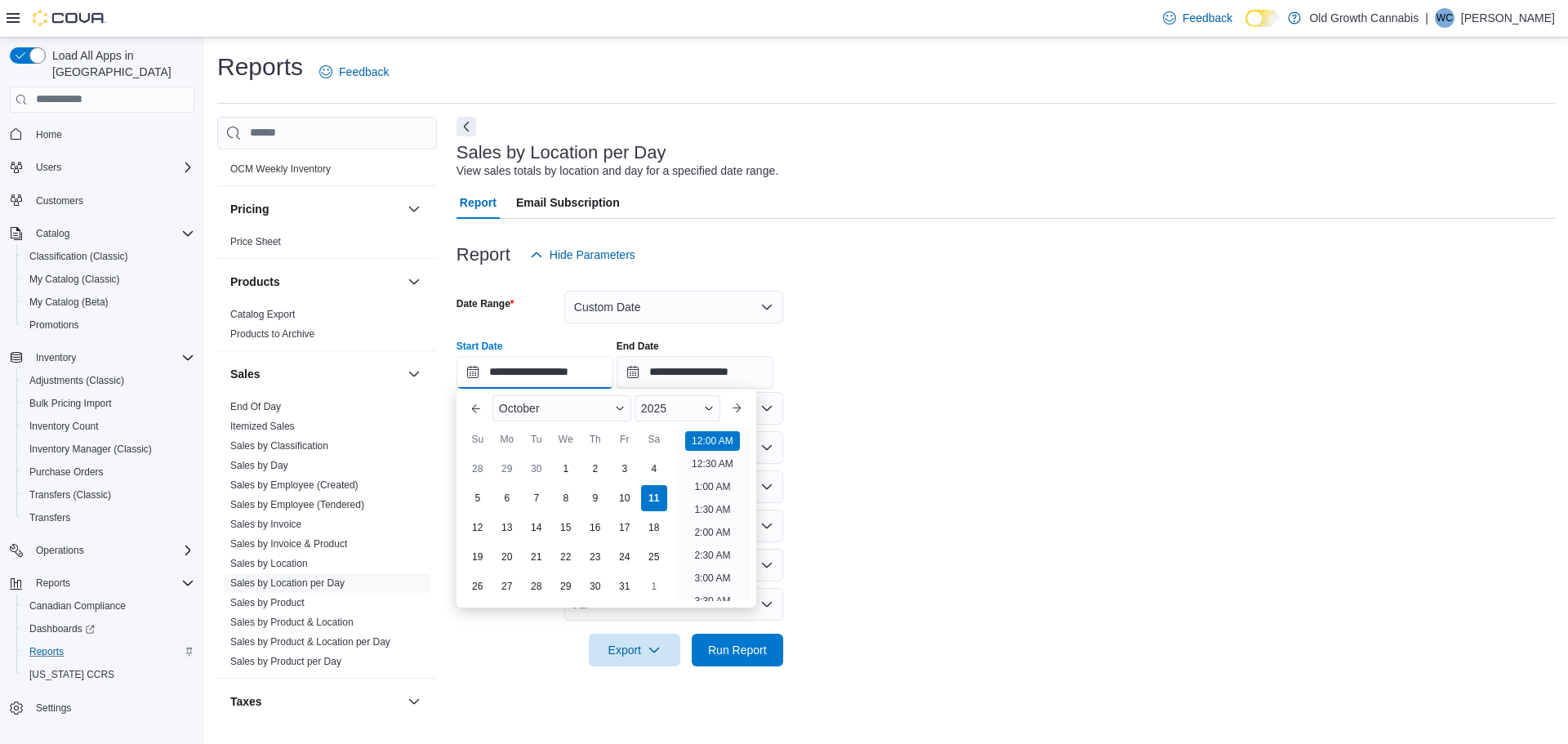
scroll to position [51, 0]
click at [476, 407] on button "Previous Month" at bounding box center [476, 408] width 27 height 27
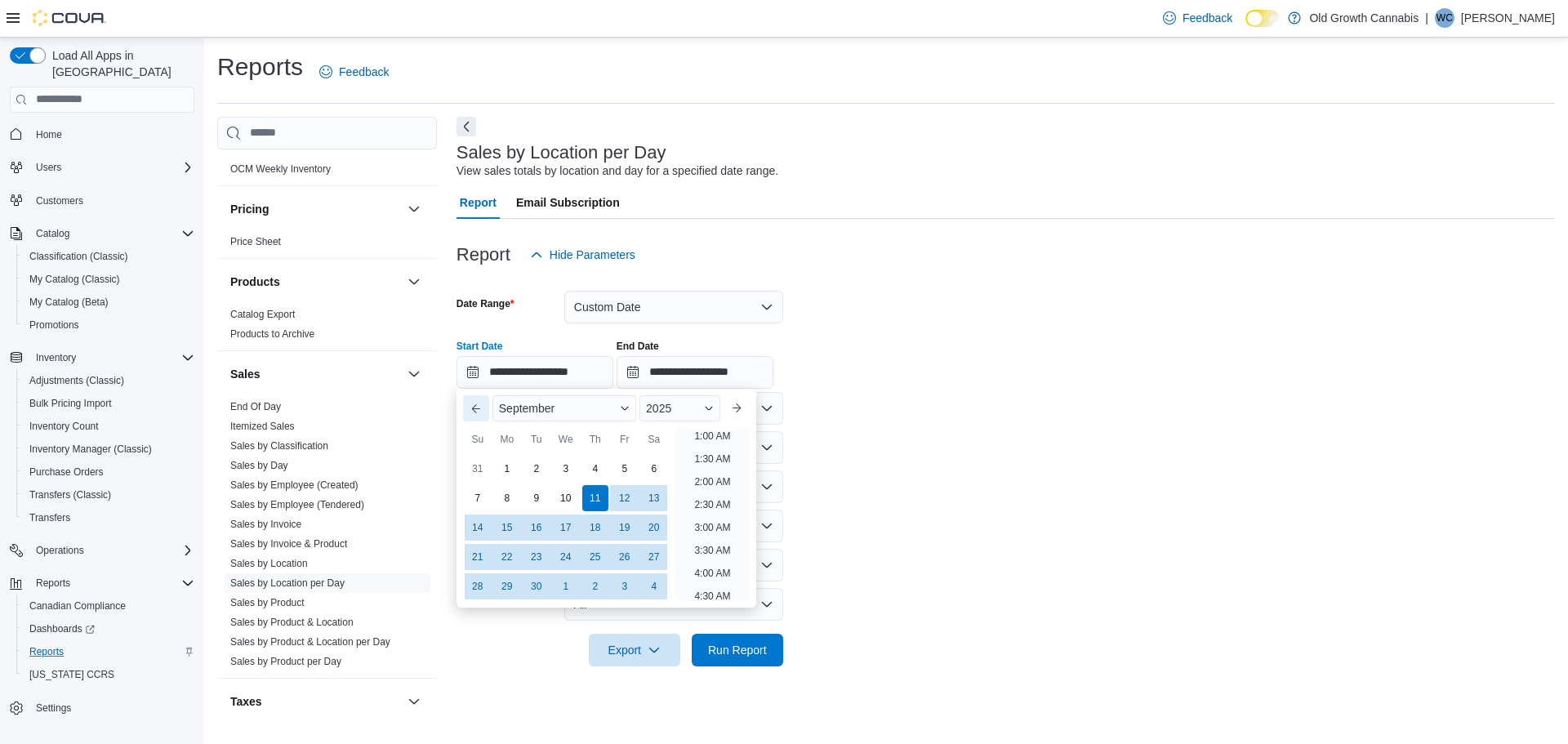
scroll to position [3, 0]
click at [509, 466] on div "1" at bounding box center [506, 467] width 28 height 28
type input "**********"
click at [707, 436] on li "12:00 AM" at bounding box center [712, 437] width 55 height 20
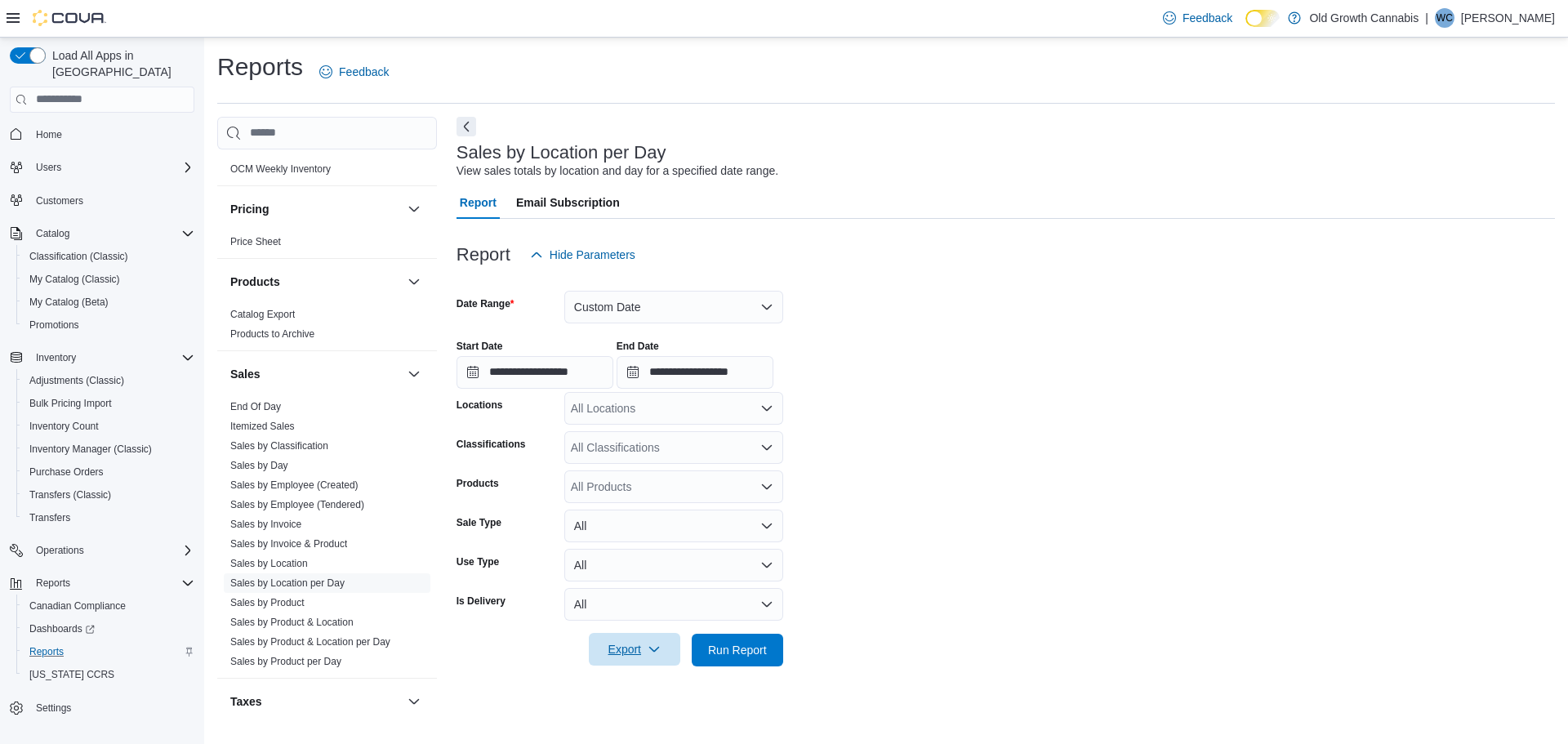
click at [644, 658] on span "Export" at bounding box center [635, 649] width 72 height 33
click at [661, 556] on span "Export to Excel" at bounding box center [637, 551] width 74 height 13
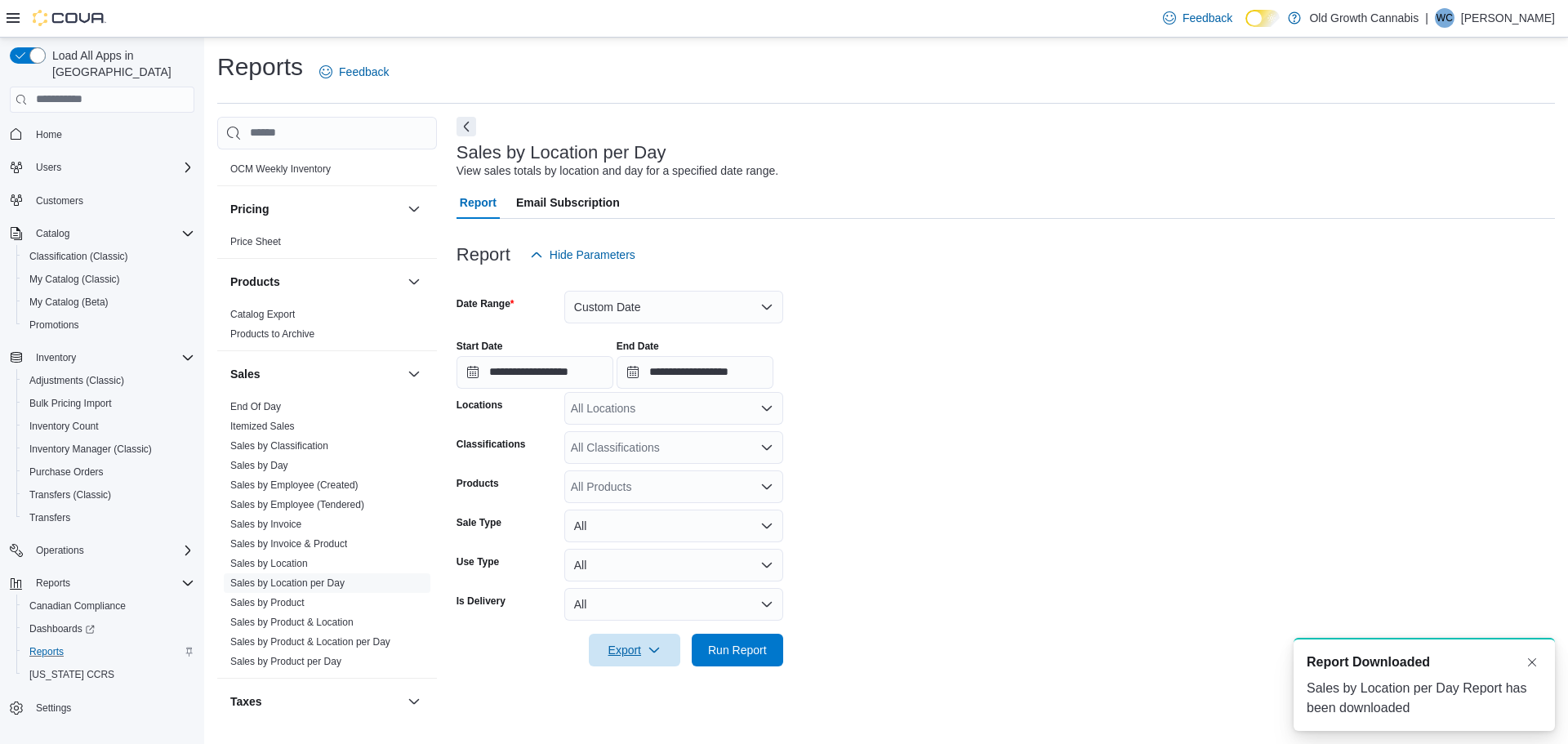
scroll to position [0, 0]
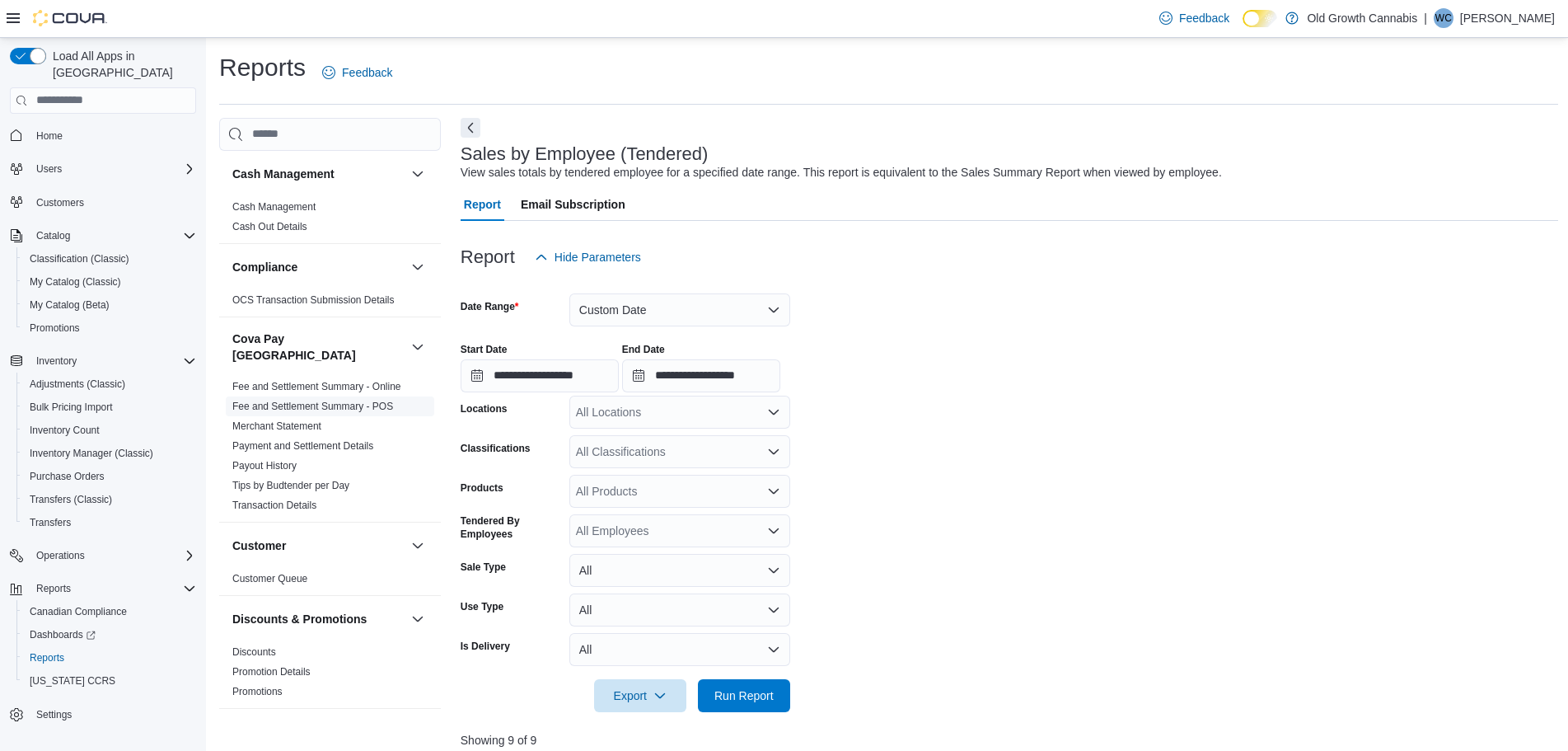
click at [354, 400] on link "Fee and Settlement Summary - POS" at bounding box center [313, 405] width 161 height 11
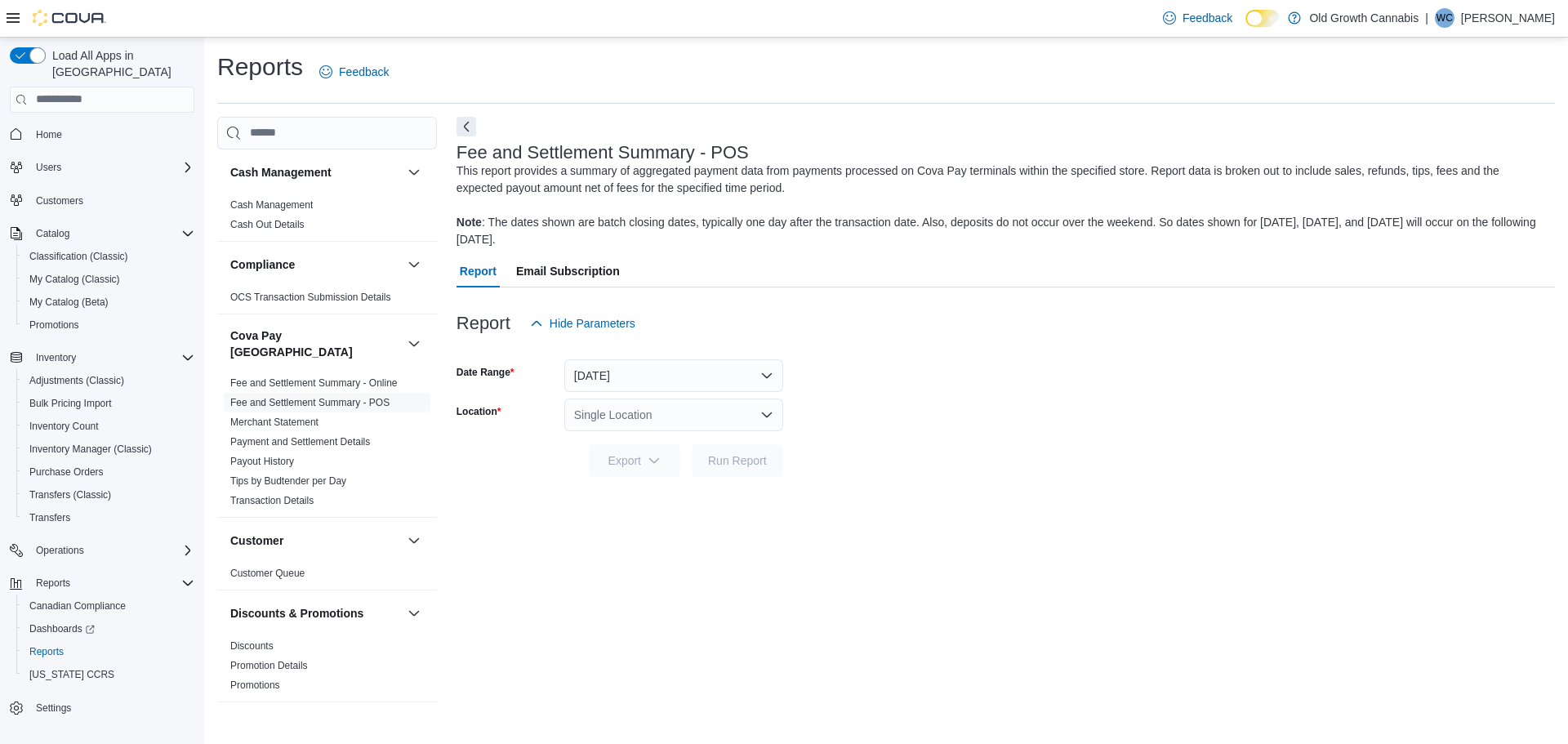
click at [628, 408] on div "Single Location" at bounding box center [674, 414] width 219 height 33
click at [623, 467] on span "681 Allandale Road" at bounding box center [676, 466] width 113 height 16
click at [629, 449] on span "Export" at bounding box center [635, 460] width 72 height 33
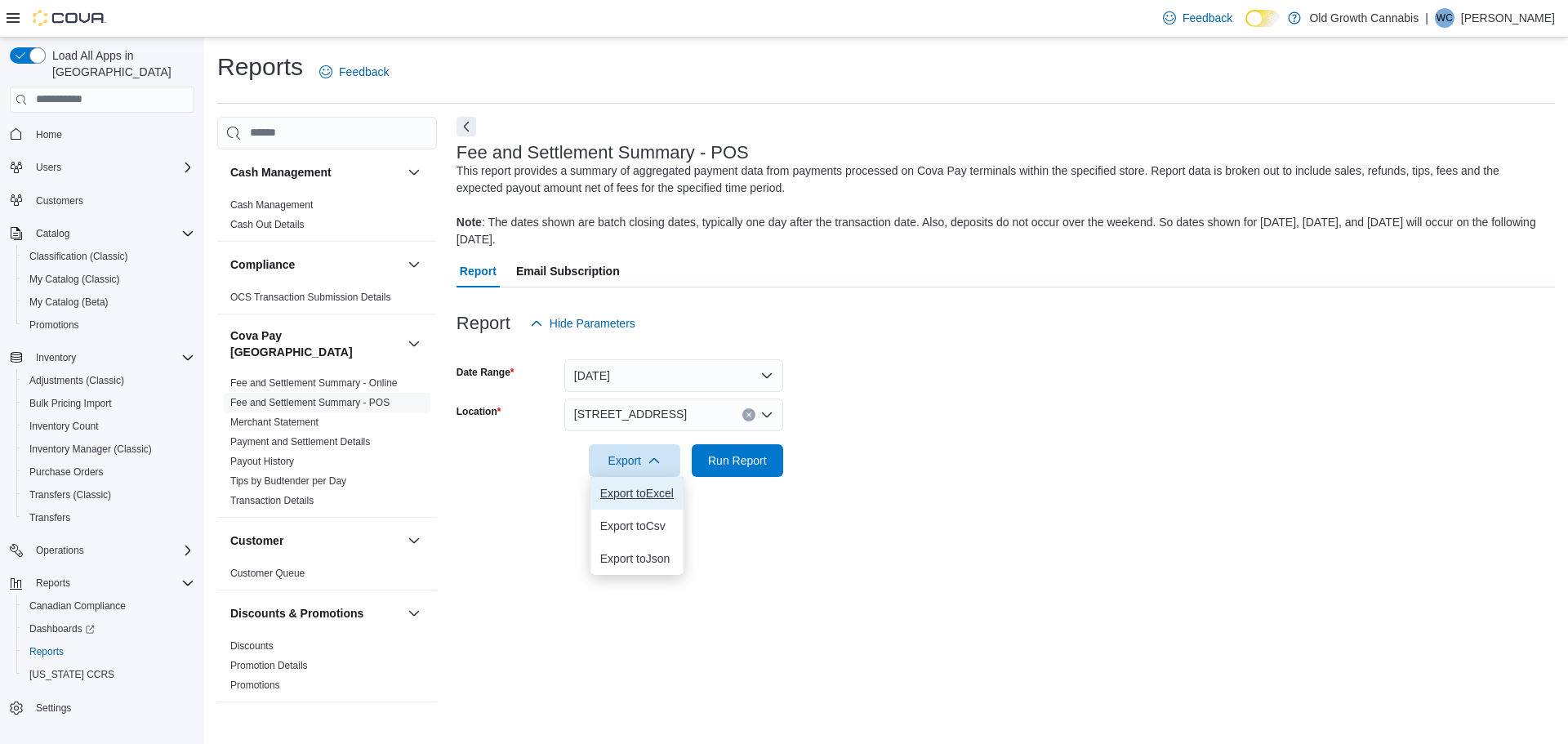
click at [644, 493] on span "Export to Excel" at bounding box center [637, 492] width 74 height 13
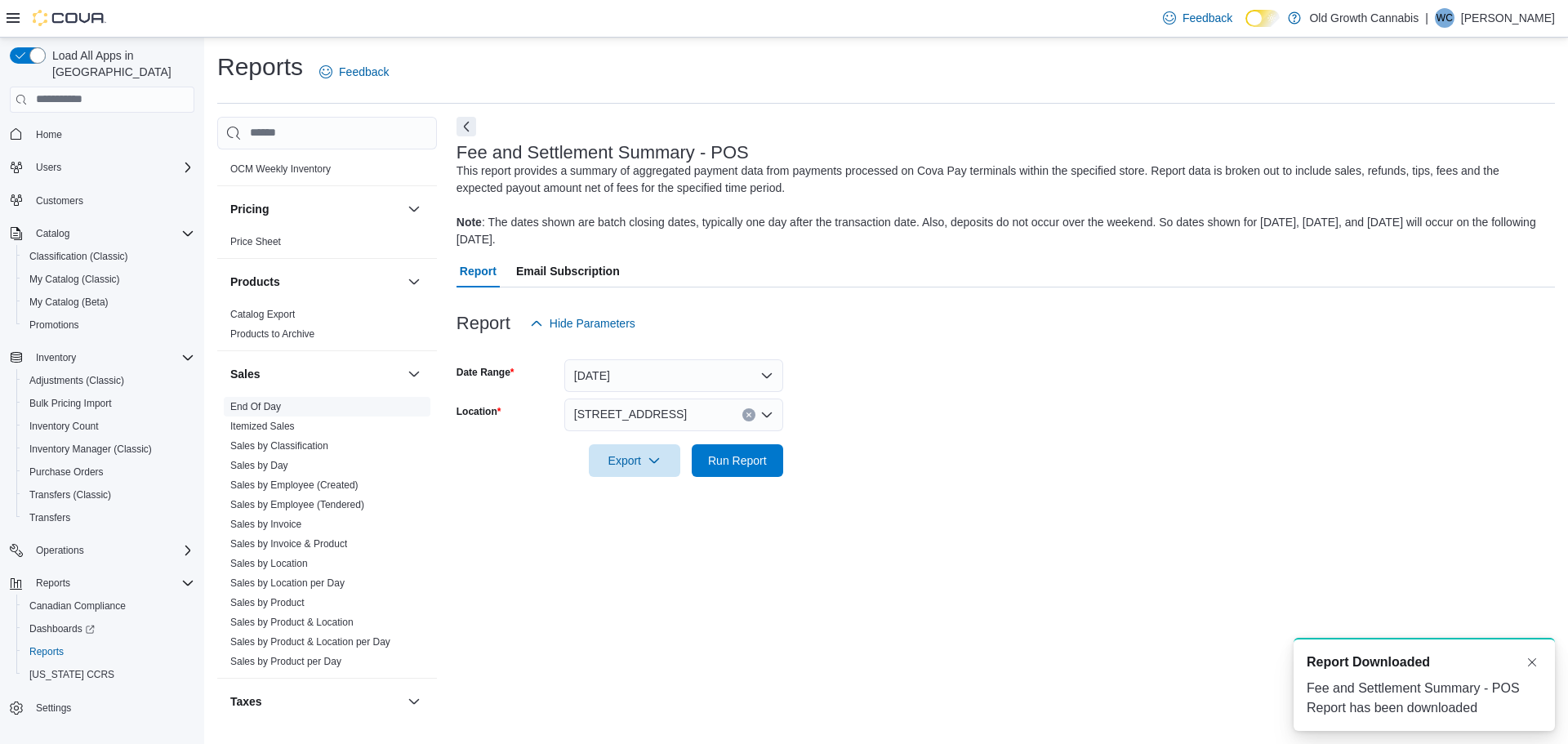
click at [259, 401] on link "End Of Day" at bounding box center [255, 406] width 51 height 11
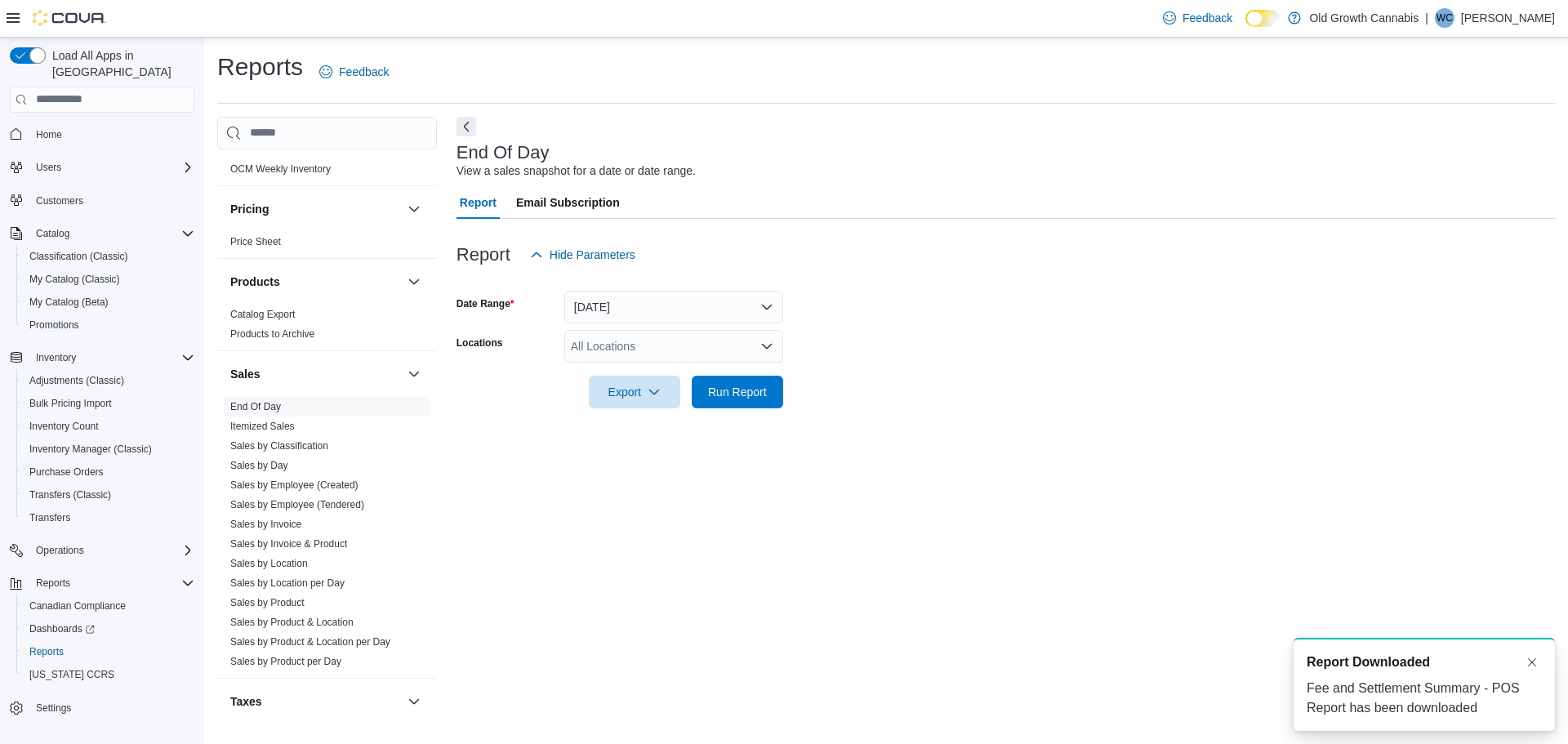
click at [606, 345] on div "All Locations" at bounding box center [674, 346] width 219 height 33
click at [620, 396] on span "681 Allandale Road" at bounding box center [656, 397] width 113 height 16
click at [620, 396] on span "Export" at bounding box center [635, 392] width 72 height 33
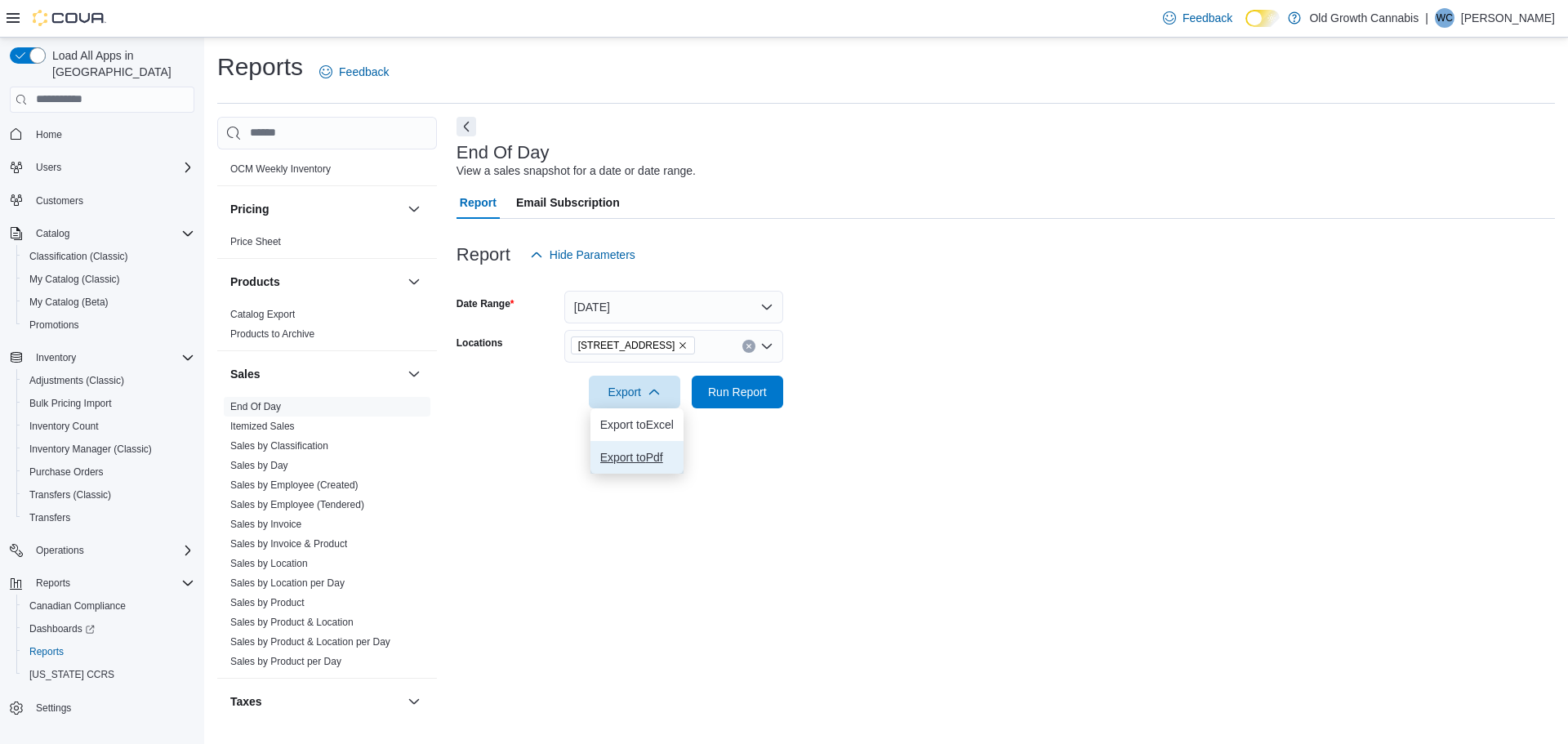
click at [619, 453] on span "Export to Pdf" at bounding box center [637, 456] width 74 height 13
click at [318, 592] on span "Sales by Product" at bounding box center [326, 602] width 206 height 20
click at [290, 597] on link "Sales by Product" at bounding box center [267, 602] width 75 height 11
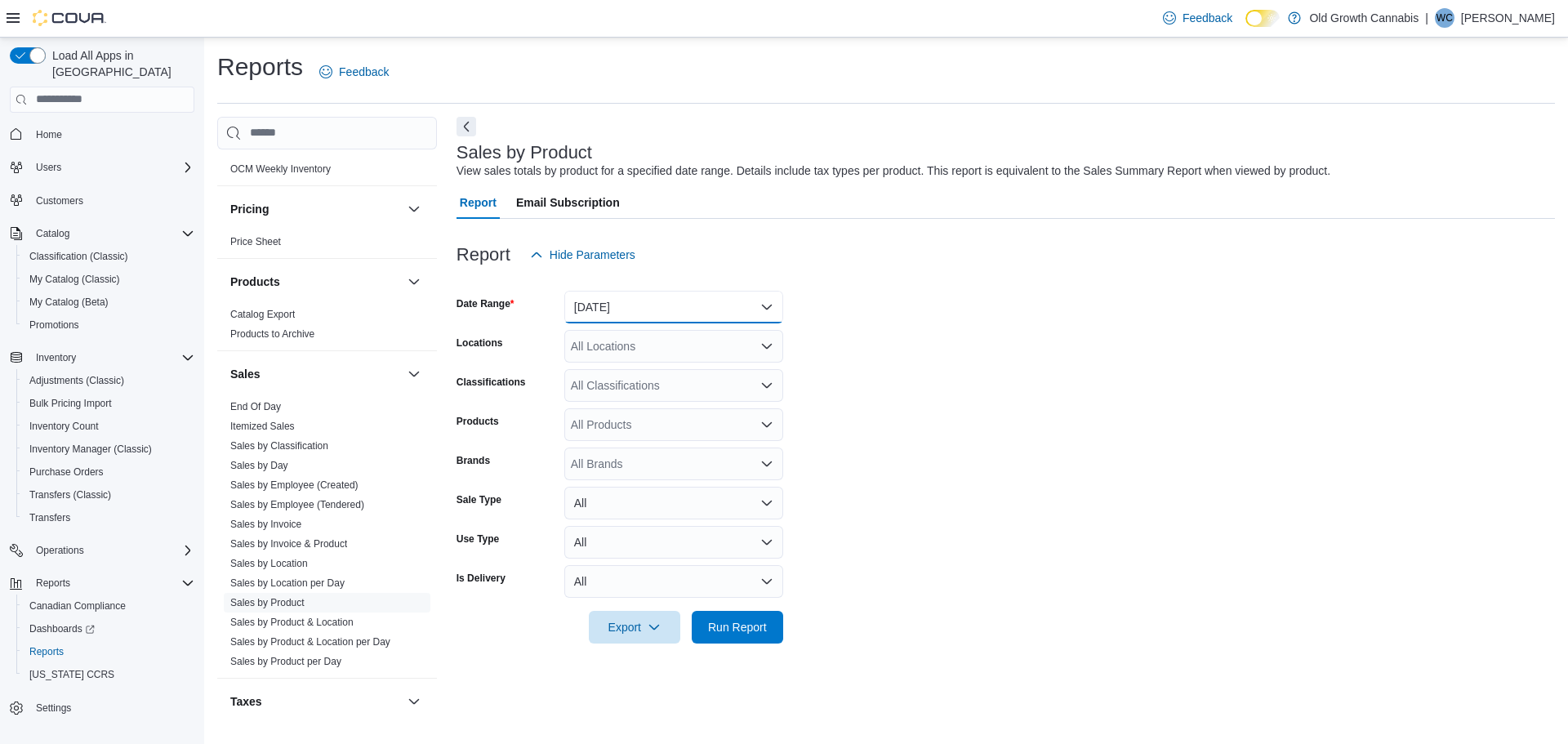
click at [600, 306] on button "Yesterday" at bounding box center [674, 307] width 219 height 33
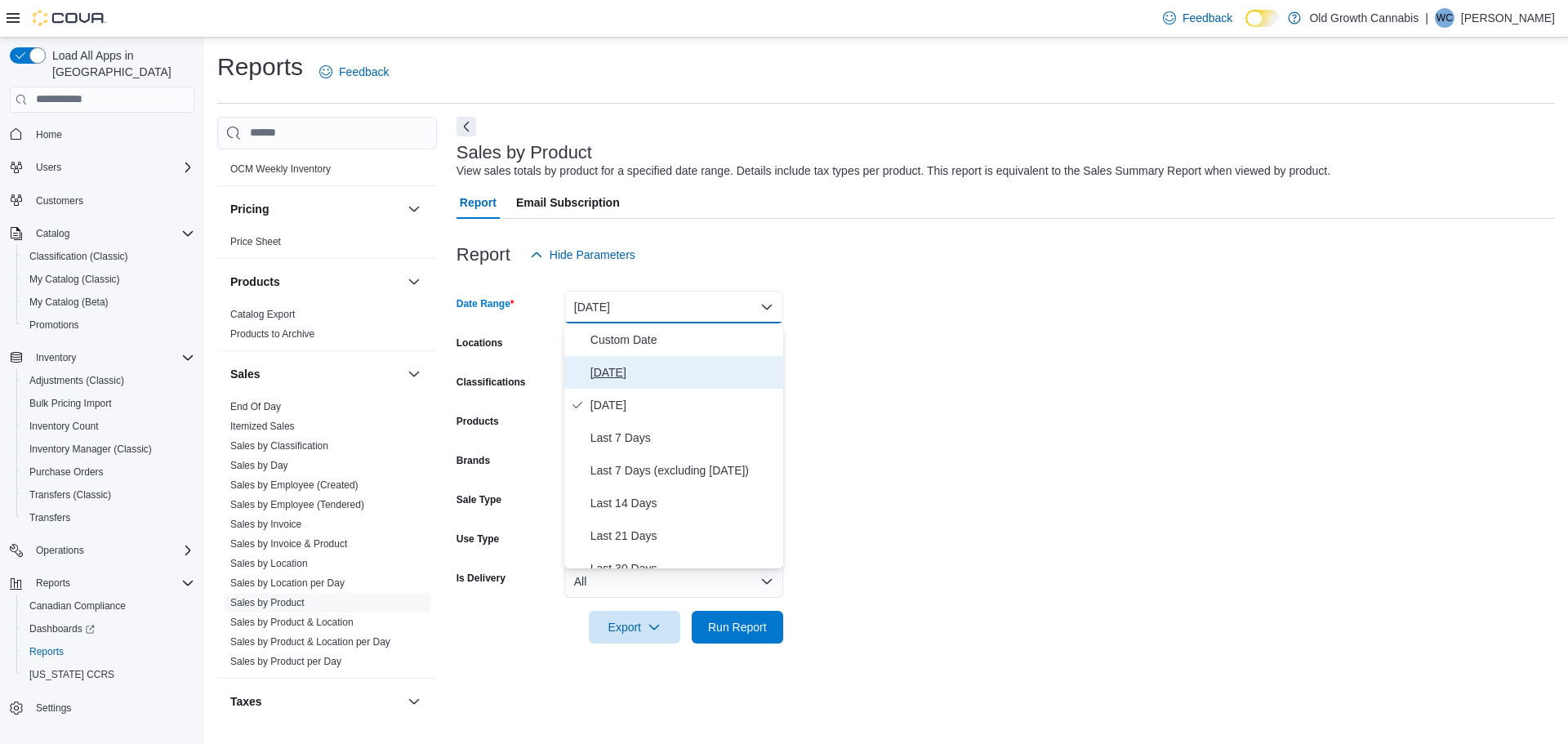
click at [611, 372] on span "Today" at bounding box center [683, 372] width 186 height 20
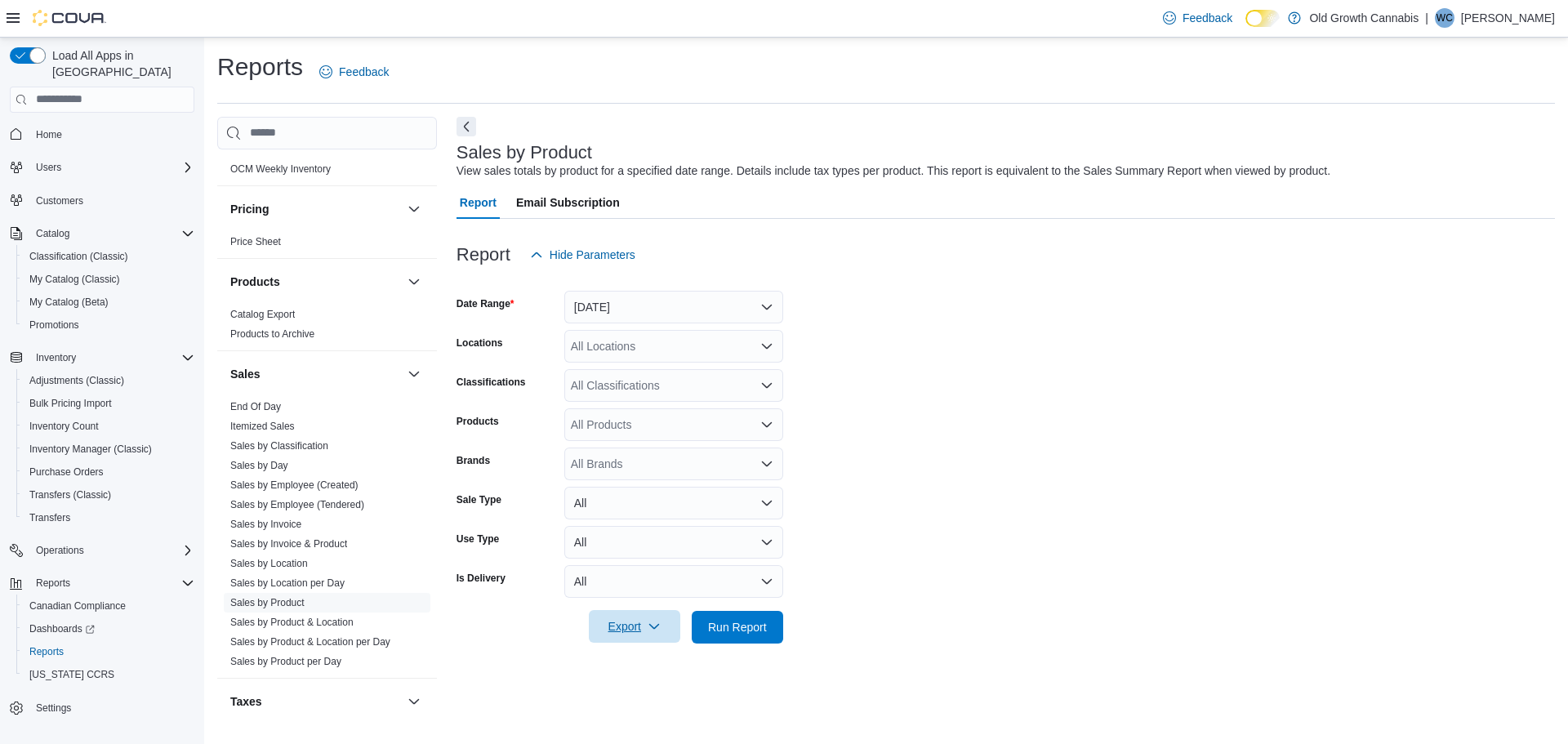
click at [635, 626] on span "Export" at bounding box center [635, 626] width 72 height 33
click at [640, 532] on span "Export to Excel" at bounding box center [637, 528] width 74 height 13
